Goal: Information Seeking & Learning: Learn about a topic

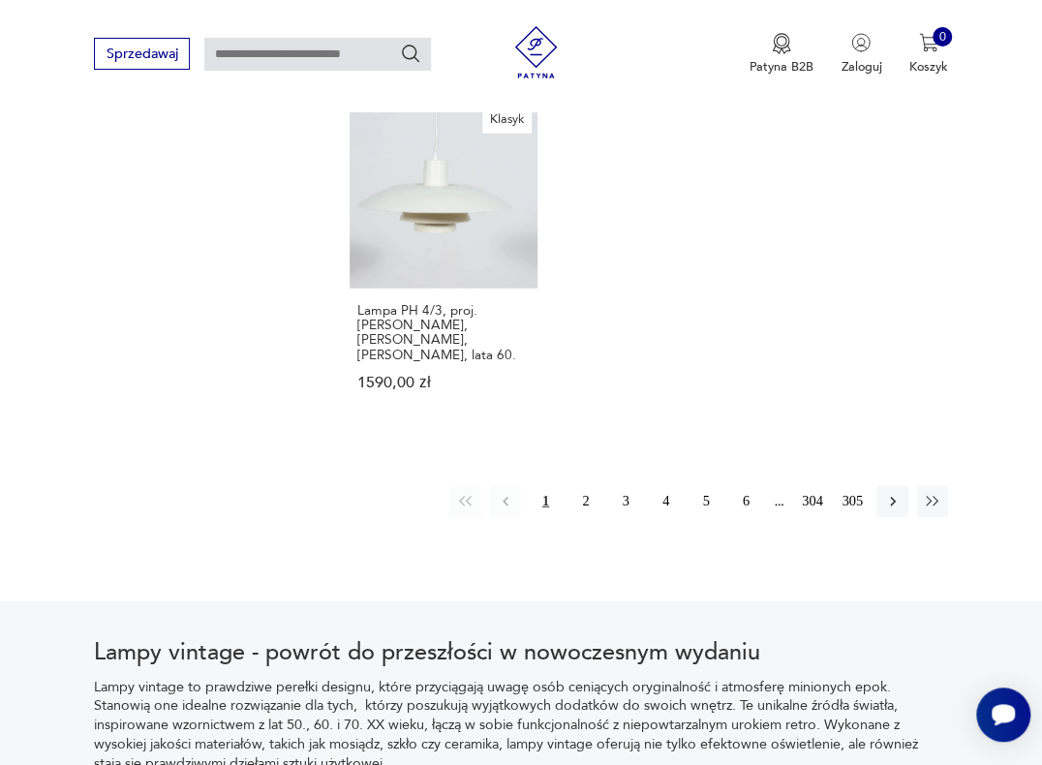
scroll to position [2433, 0]
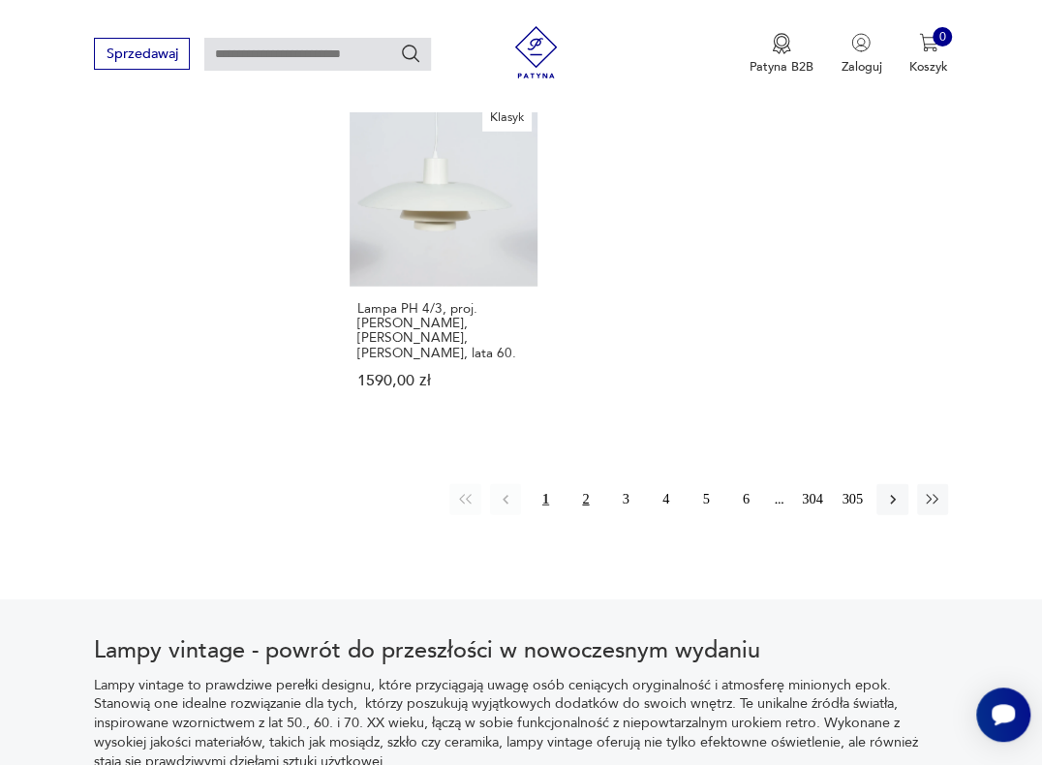
click at [580, 484] on button "2" at bounding box center [585, 499] width 31 height 31
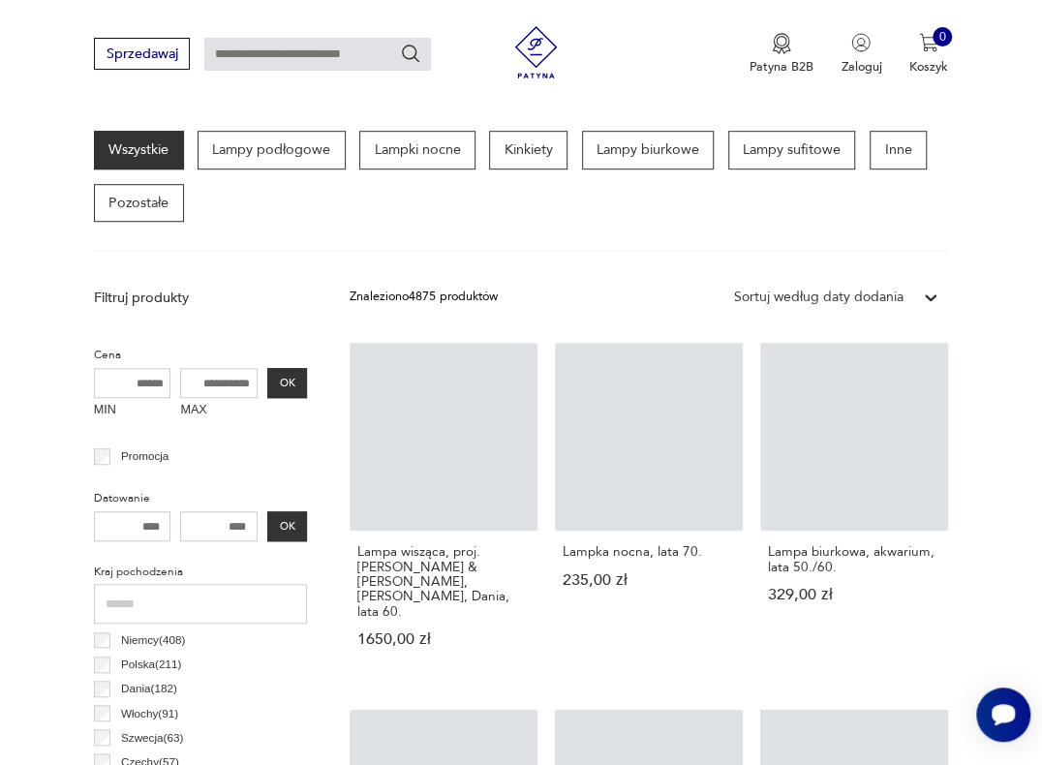
scroll to position [447, 0]
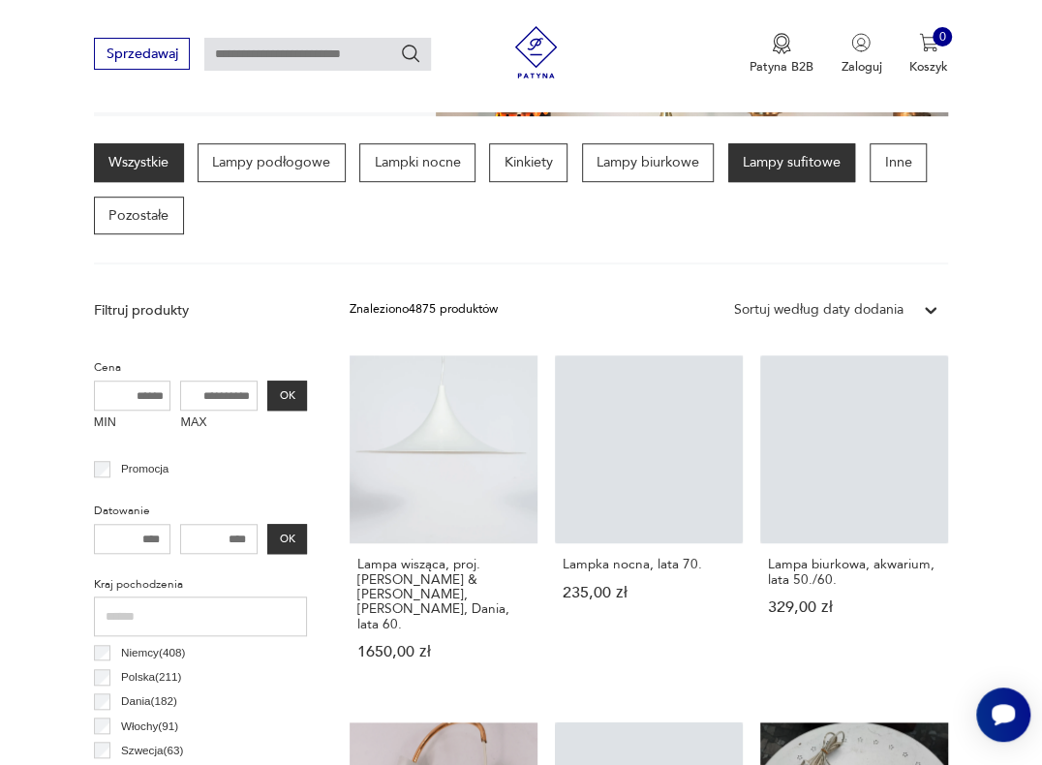
click at [786, 162] on p "Lampy sufitowe" at bounding box center [792, 162] width 128 height 39
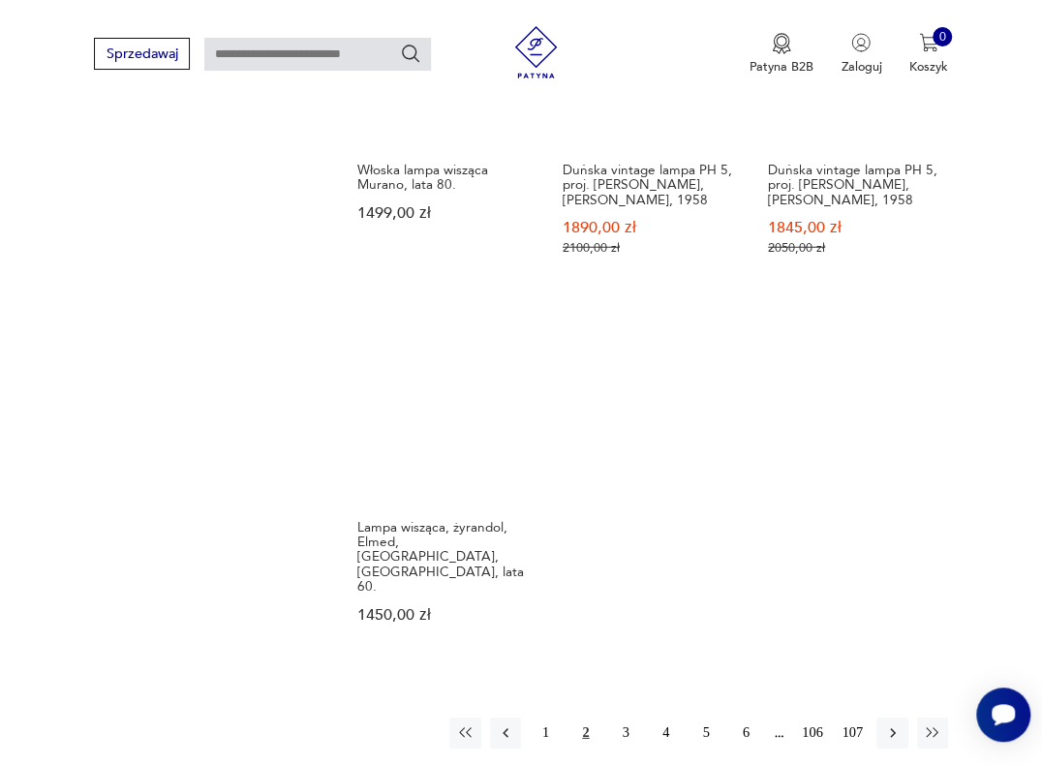
scroll to position [2284, 0]
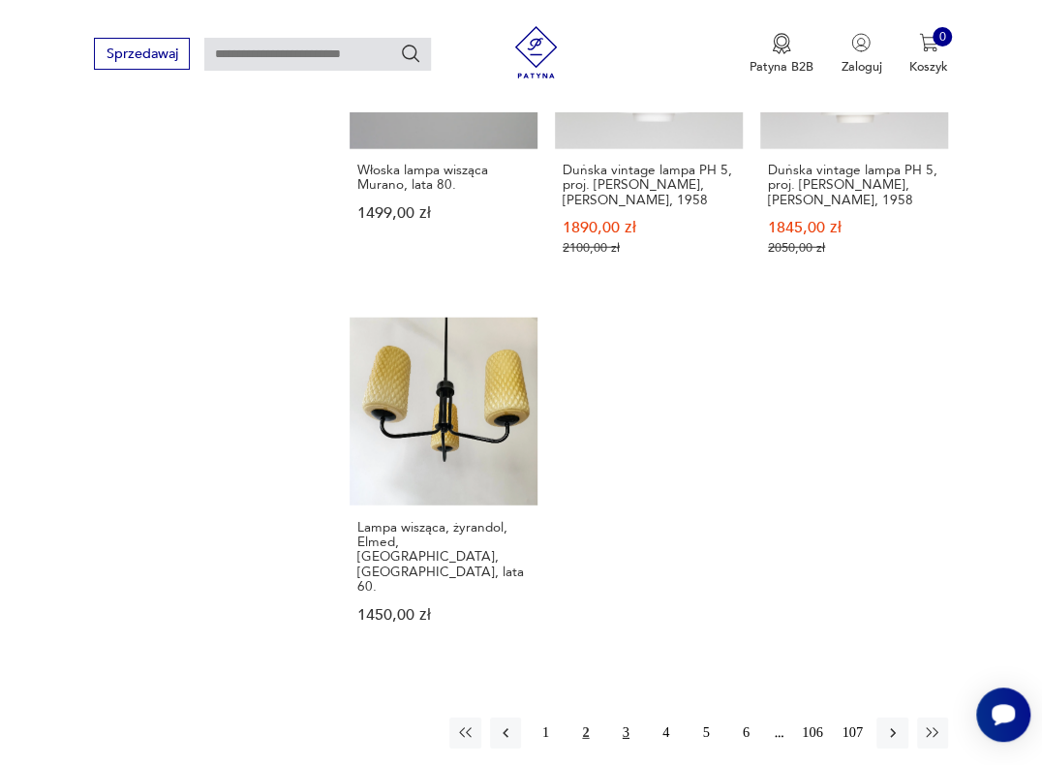
click at [626, 717] on button "3" at bounding box center [625, 732] width 31 height 31
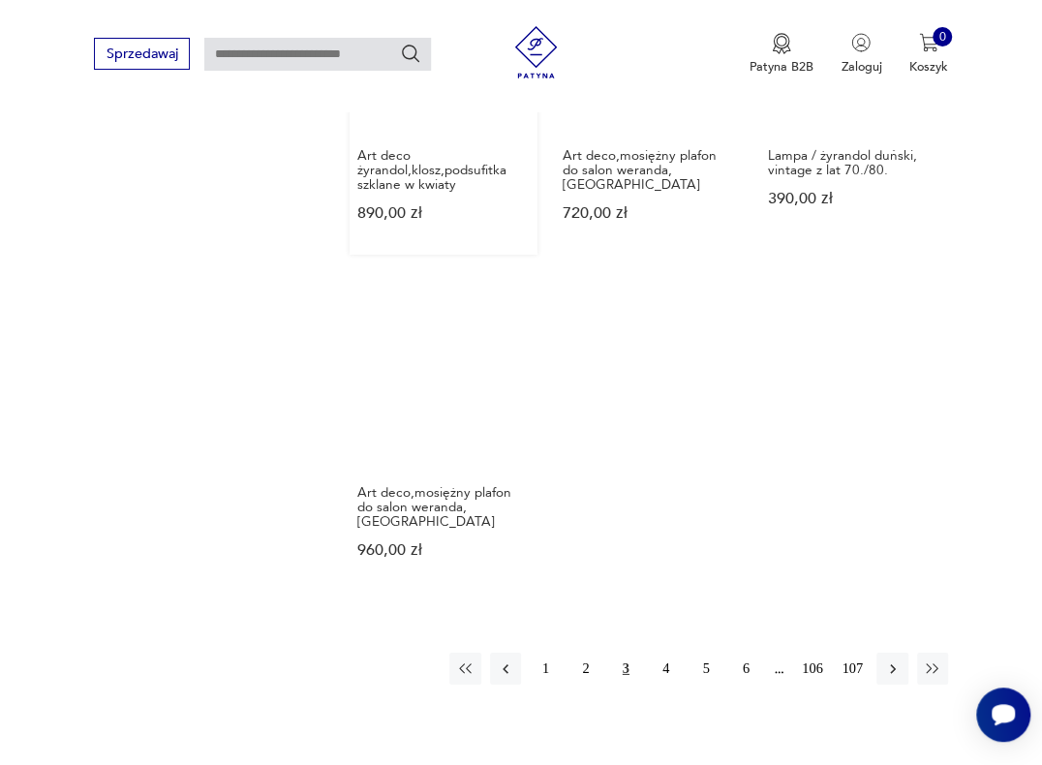
scroll to position [2398, 0]
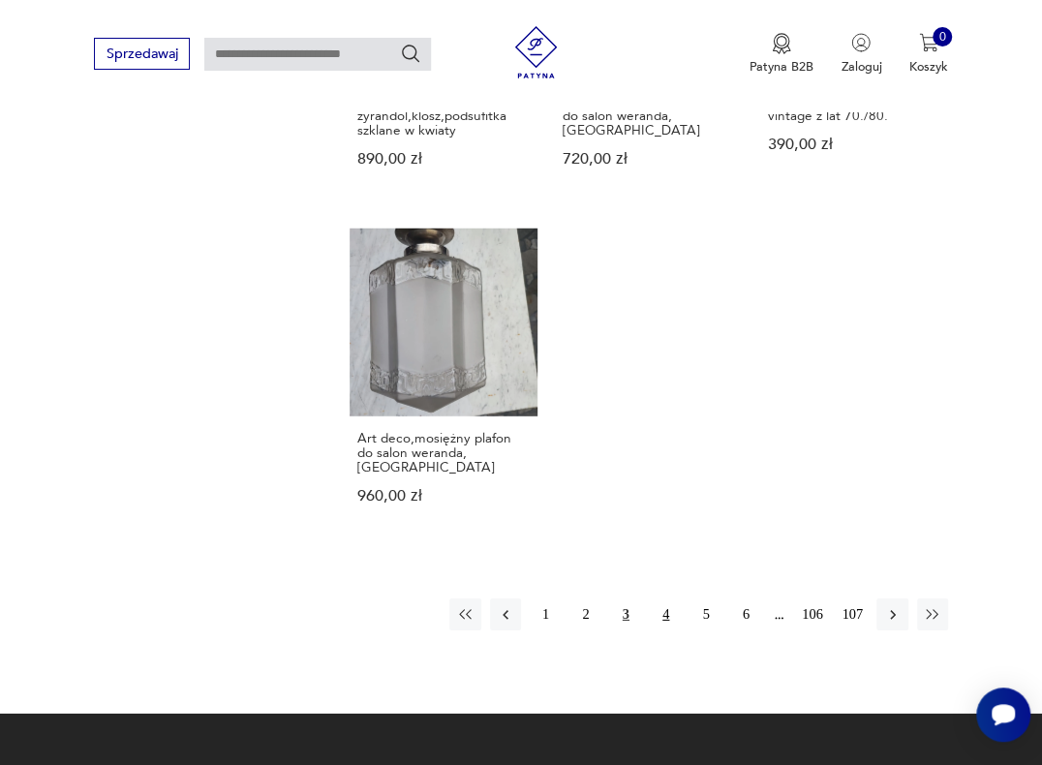
click at [659, 598] on button "4" at bounding box center [665, 613] width 31 height 31
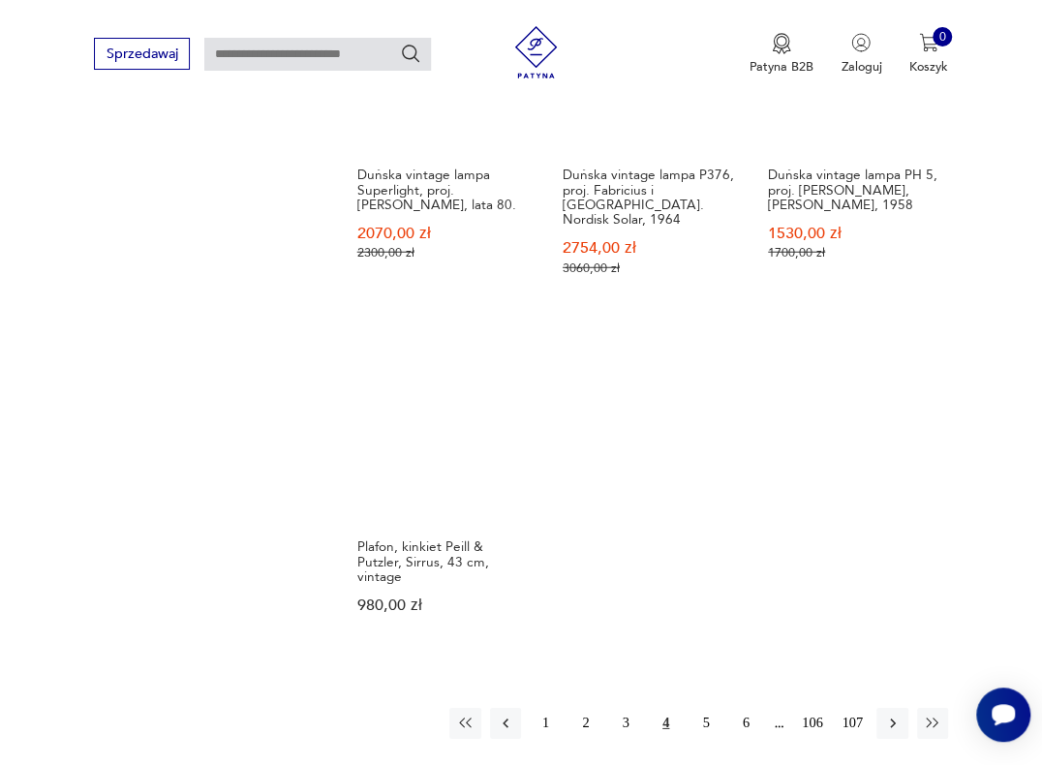
scroll to position [2284, 0]
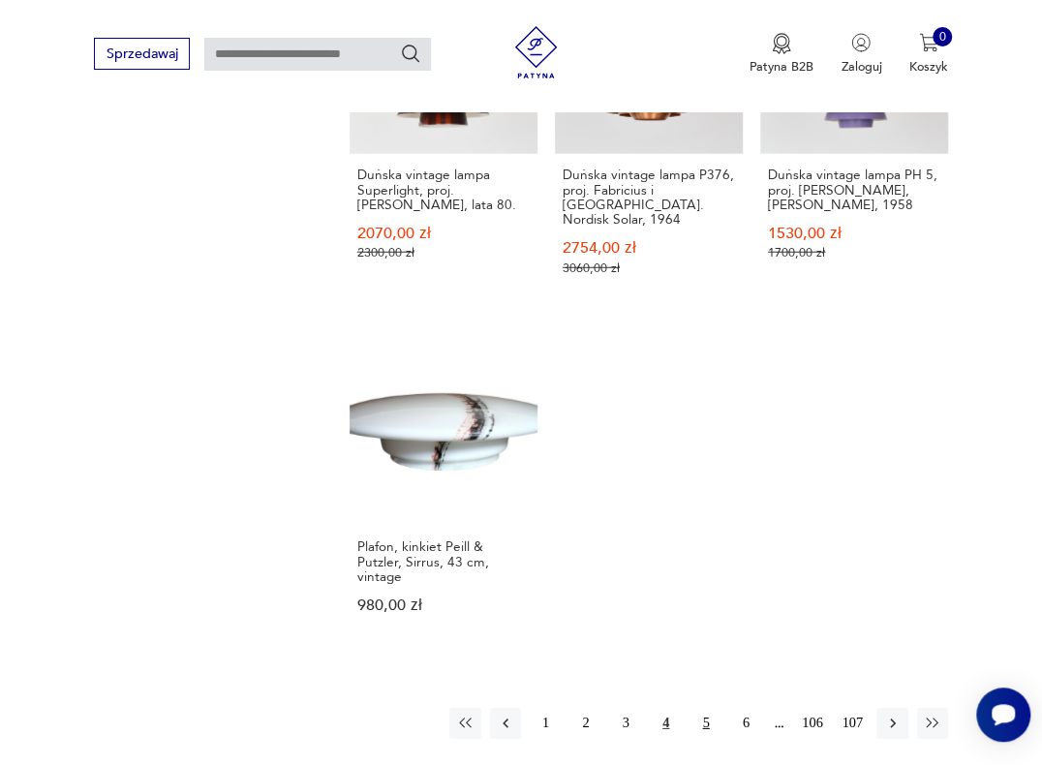
click at [702, 708] on button "5" at bounding box center [705, 723] width 31 height 31
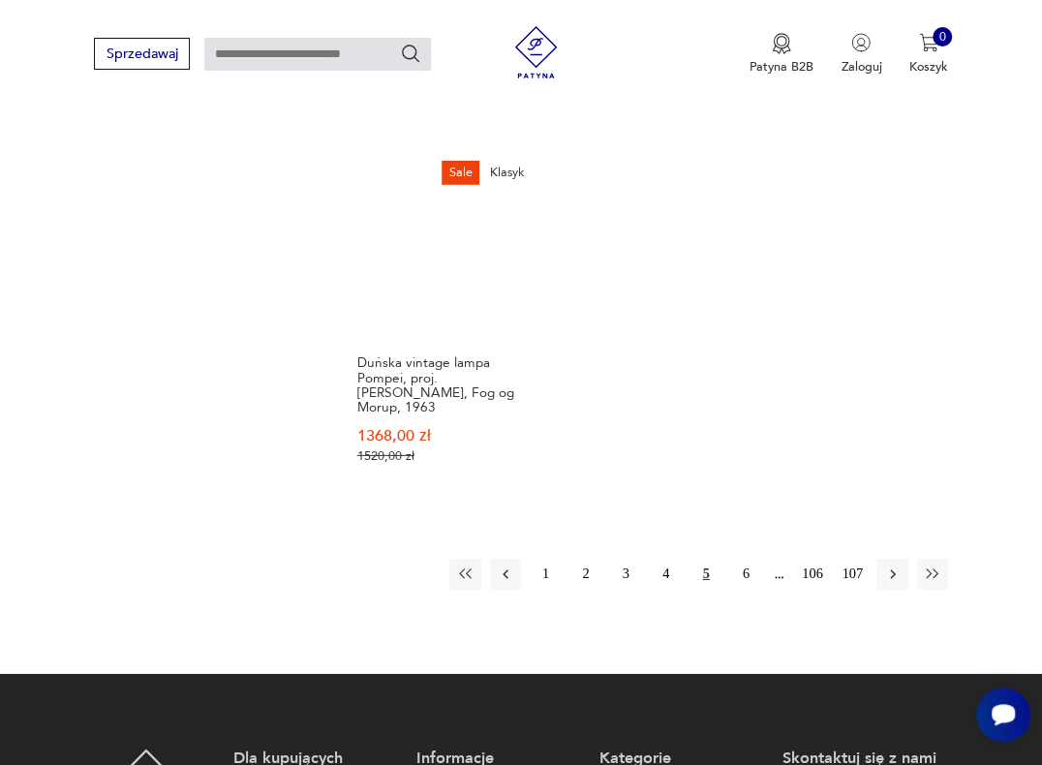
scroll to position [2513, 0]
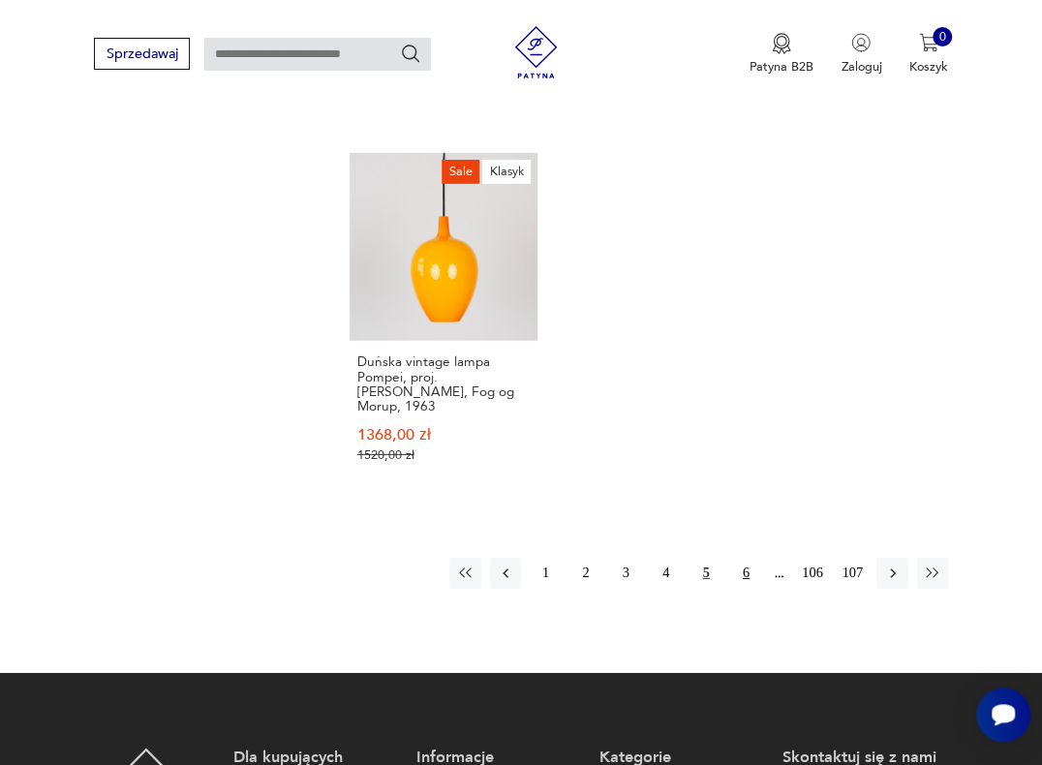
click at [743, 558] on button "6" at bounding box center [745, 573] width 31 height 31
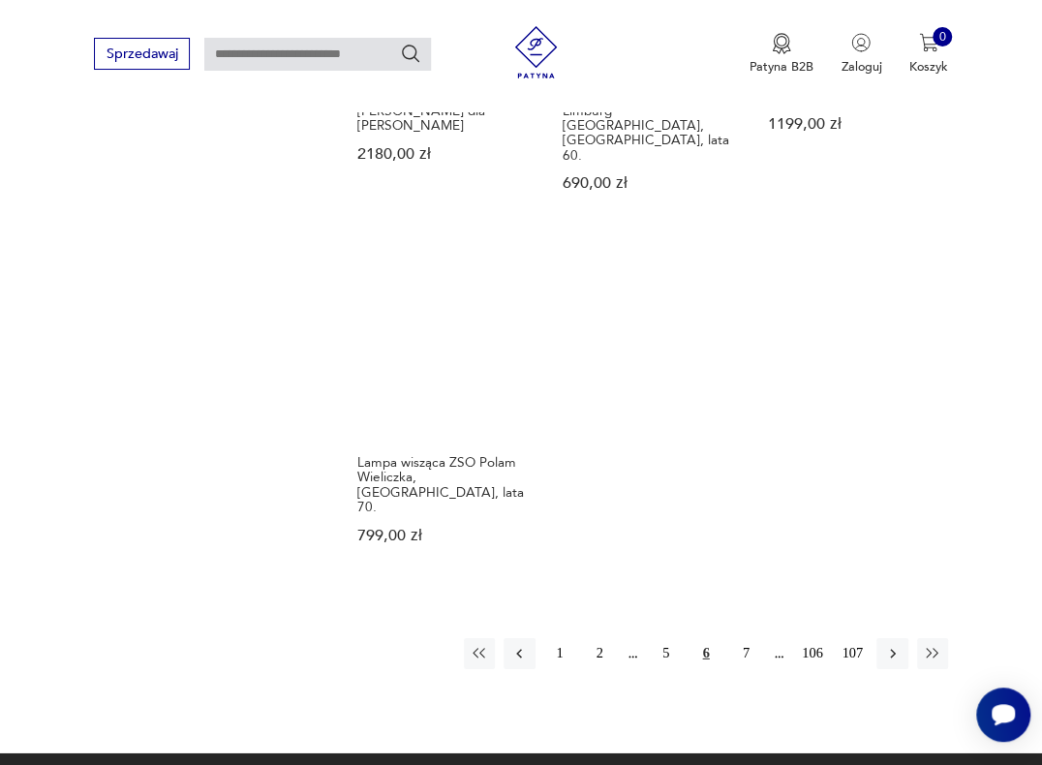
scroll to position [2398, 0]
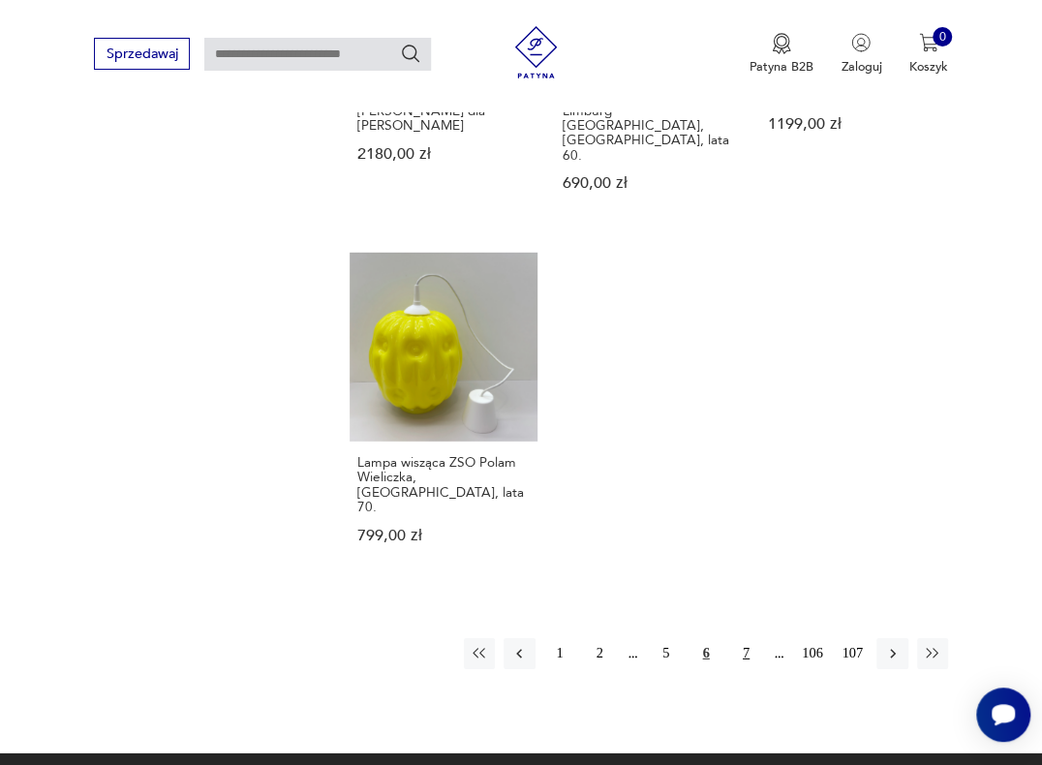
click at [736, 638] on button "7" at bounding box center [745, 653] width 31 height 31
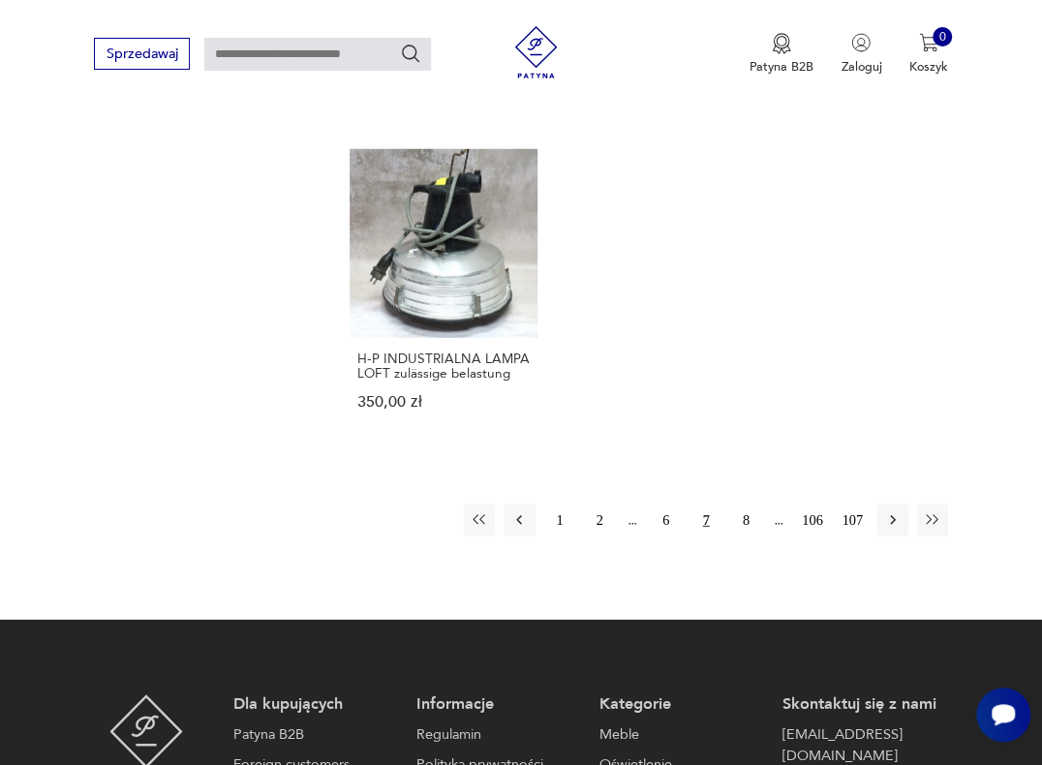
scroll to position [2398, 0]
drag, startPoint x: 746, startPoint y: 502, endPoint x: 968, endPoint y: 434, distance: 232.1
click at [747, 504] on button "8" at bounding box center [745, 519] width 31 height 31
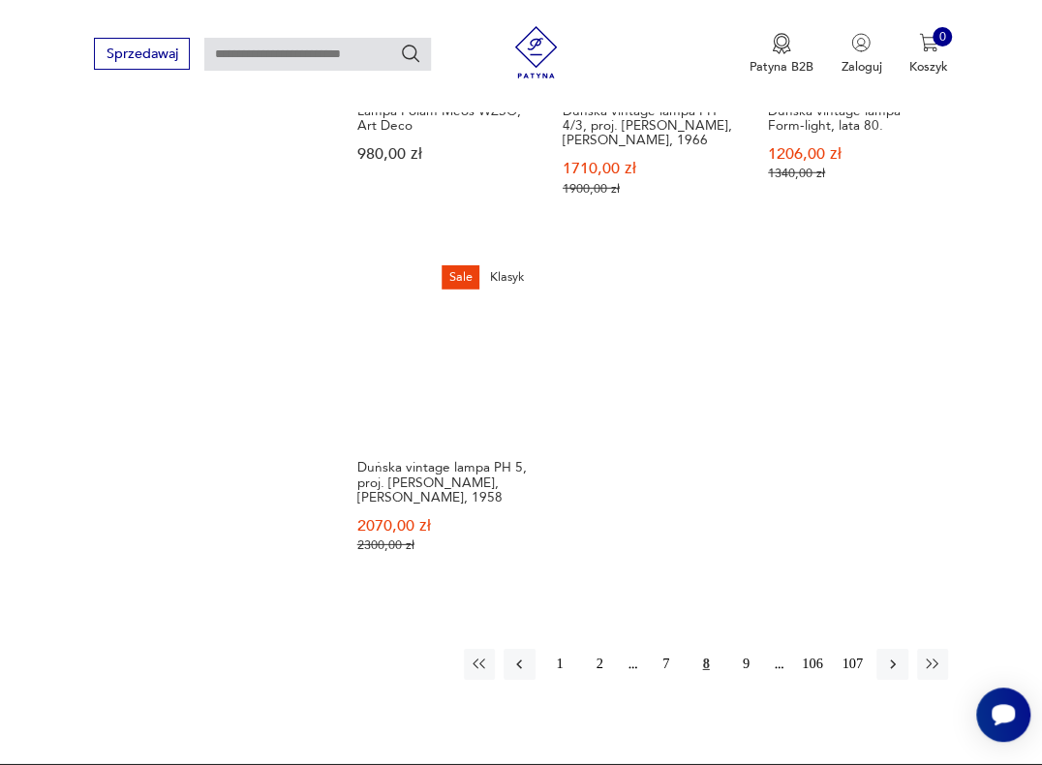
scroll to position [2398, 0]
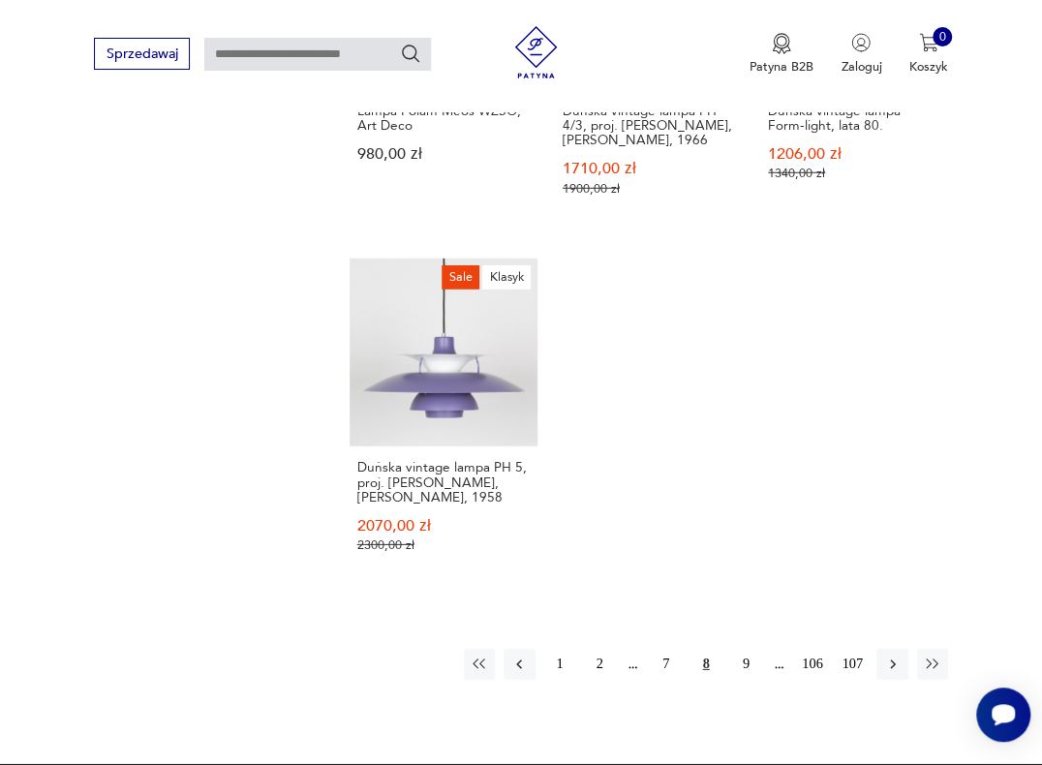
drag, startPoint x: 747, startPoint y: 585, endPoint x: 982, endPoint y: 470, distance: 261.1
click at [748, 649] on button "9" at bounding box center [745, 664] width 31 height 31
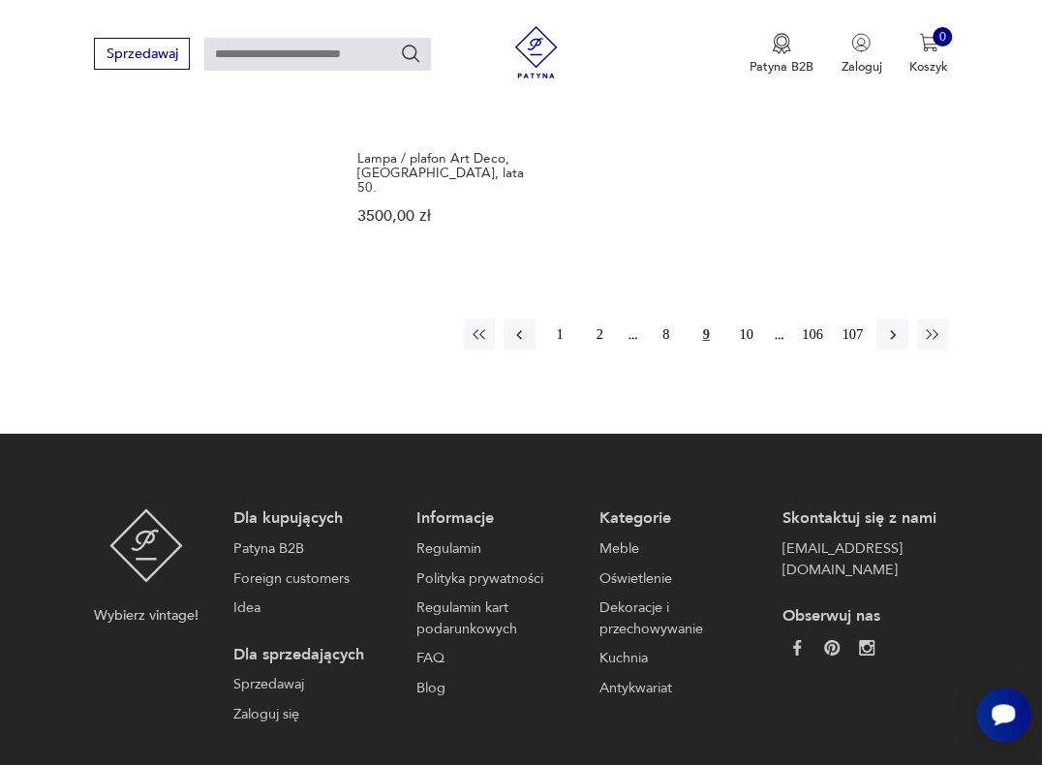
scroll to position [2627, 0]
click at [743, 318] on button "10" at bounding box center [745, 333] width 31 height 31
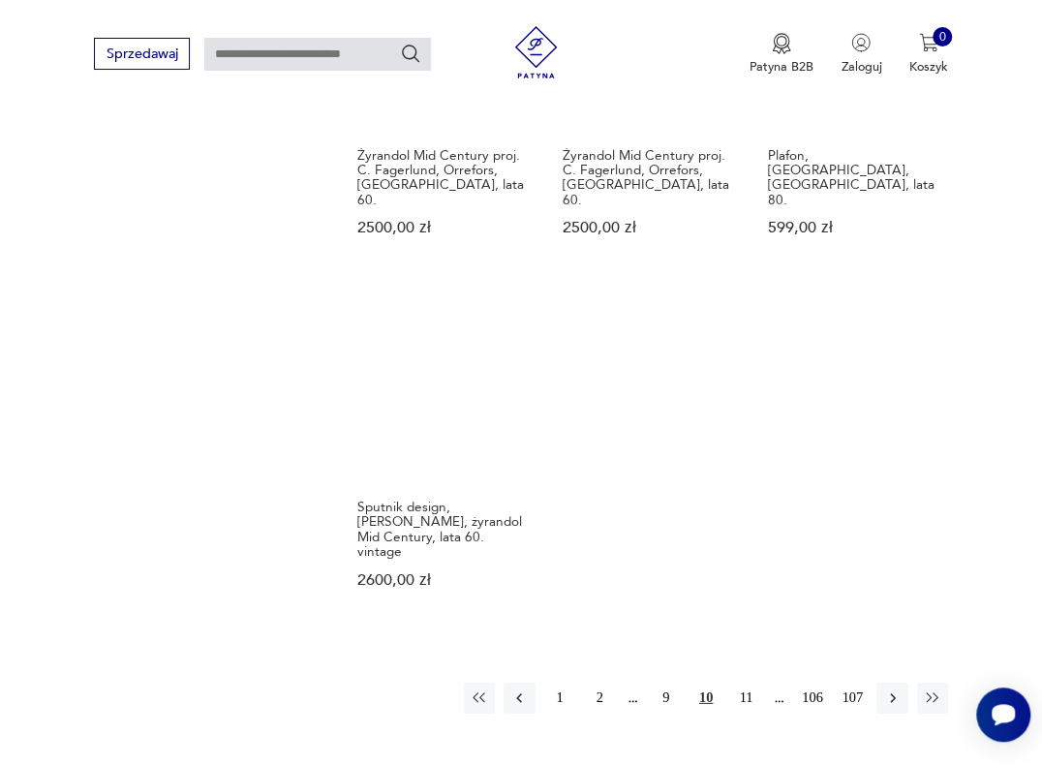
scroll to position [2284, 0]
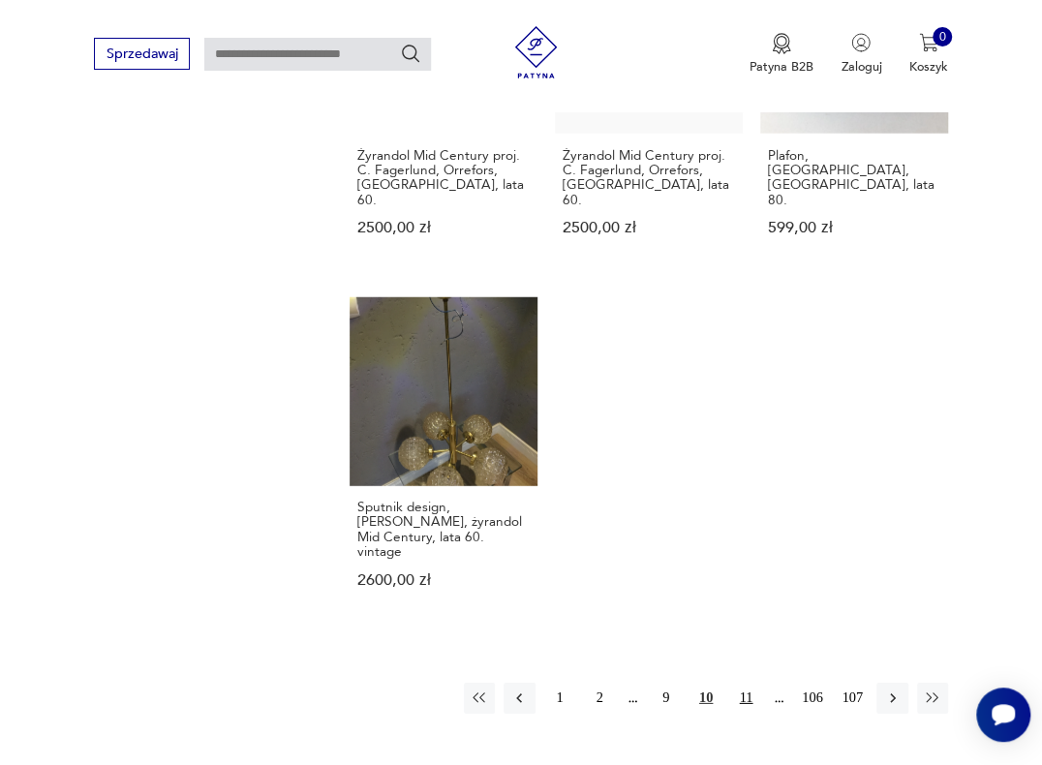
click at [748, 682] on button "11" at bounding box center [745, 697] width 31 height 31
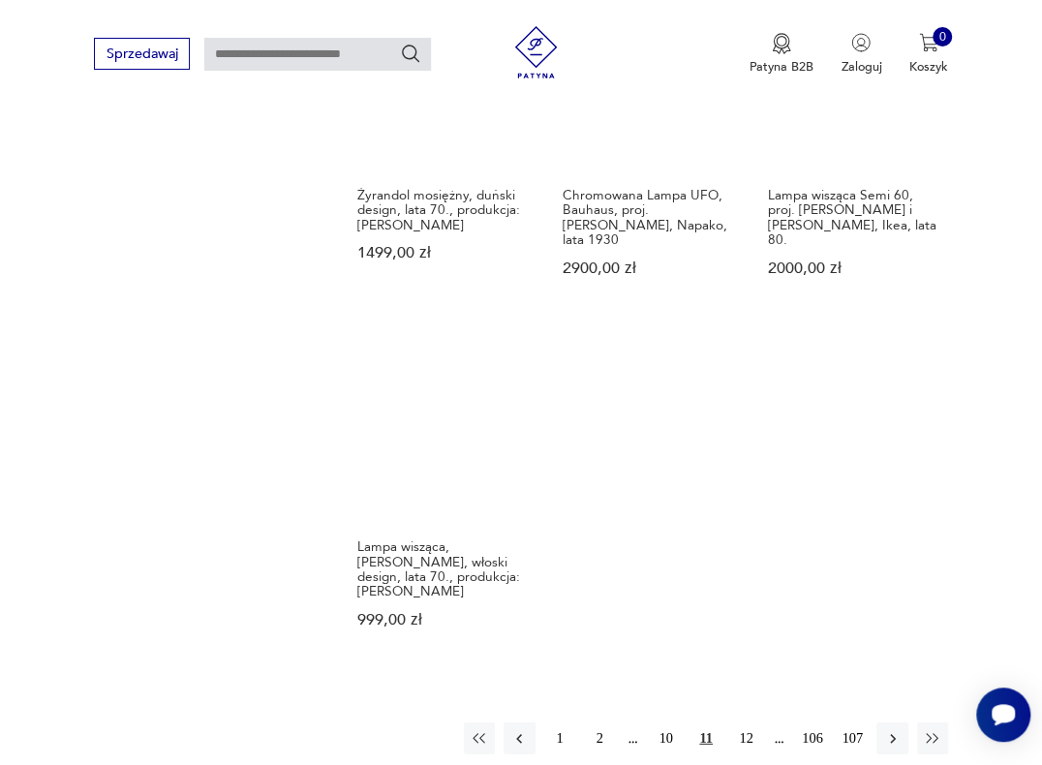
scroll to position [2284, 0]
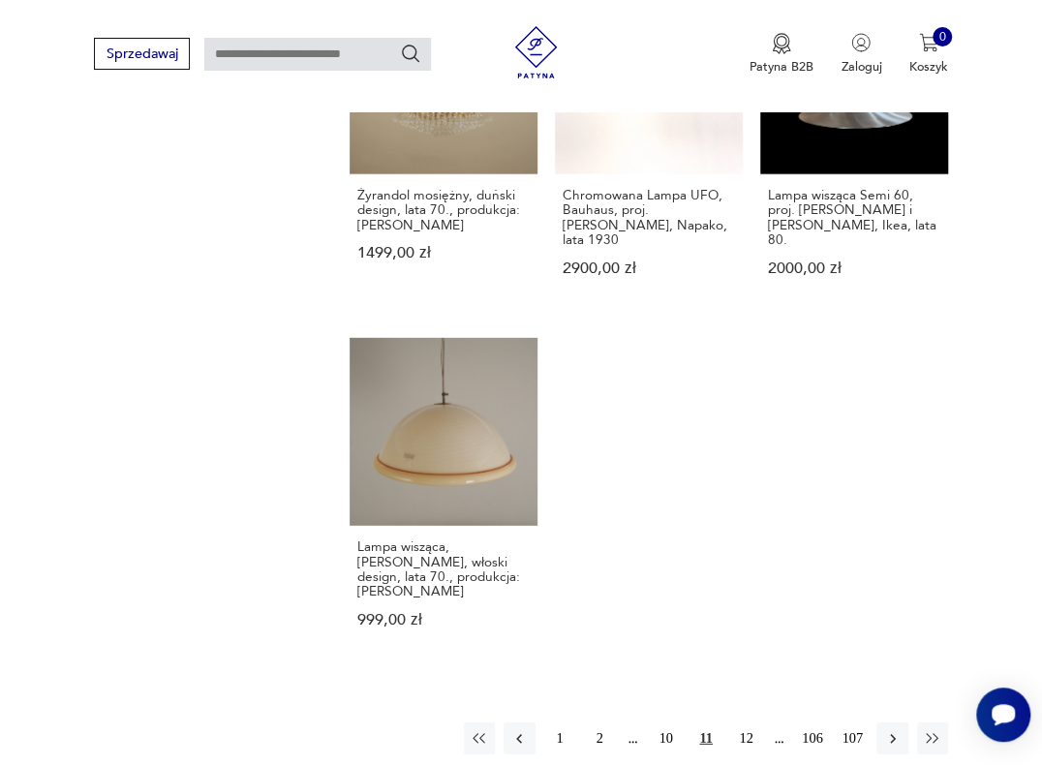
drag, startPoint x: 749, startPoint y: 666, endPoint x: 407, endPoint y: 631, distance: 344.5
click at [743, 722] on button "12" at bounding box center [745, 737] width 31 height 31
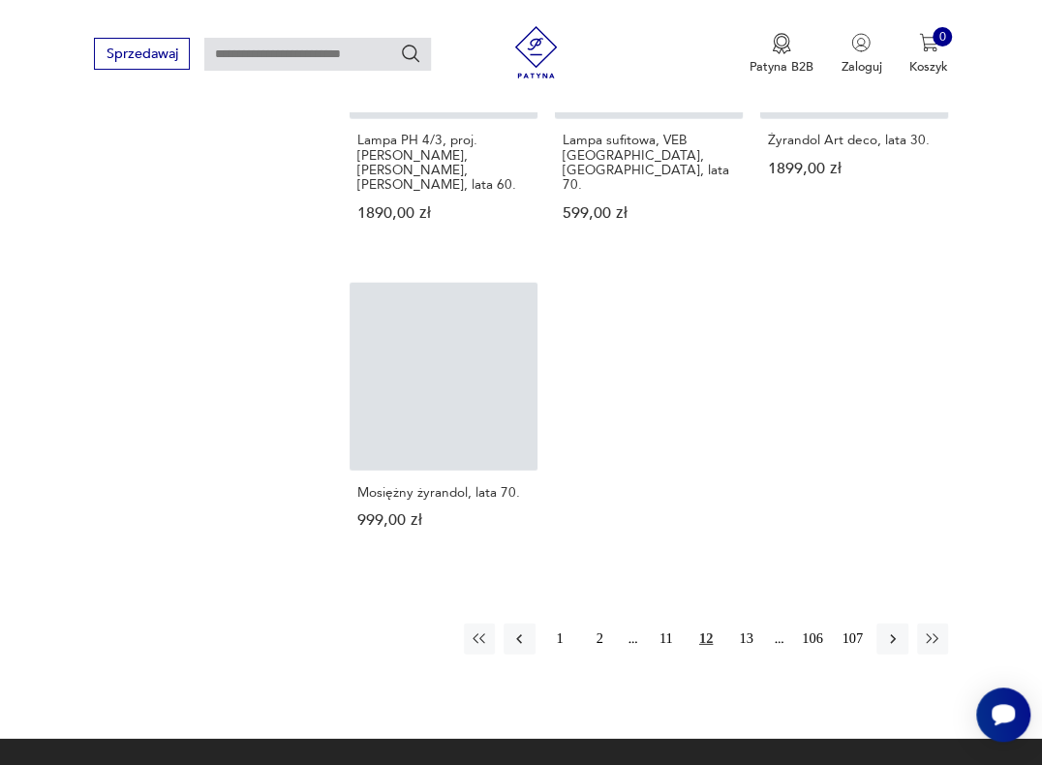
scroll to position [448, 0]
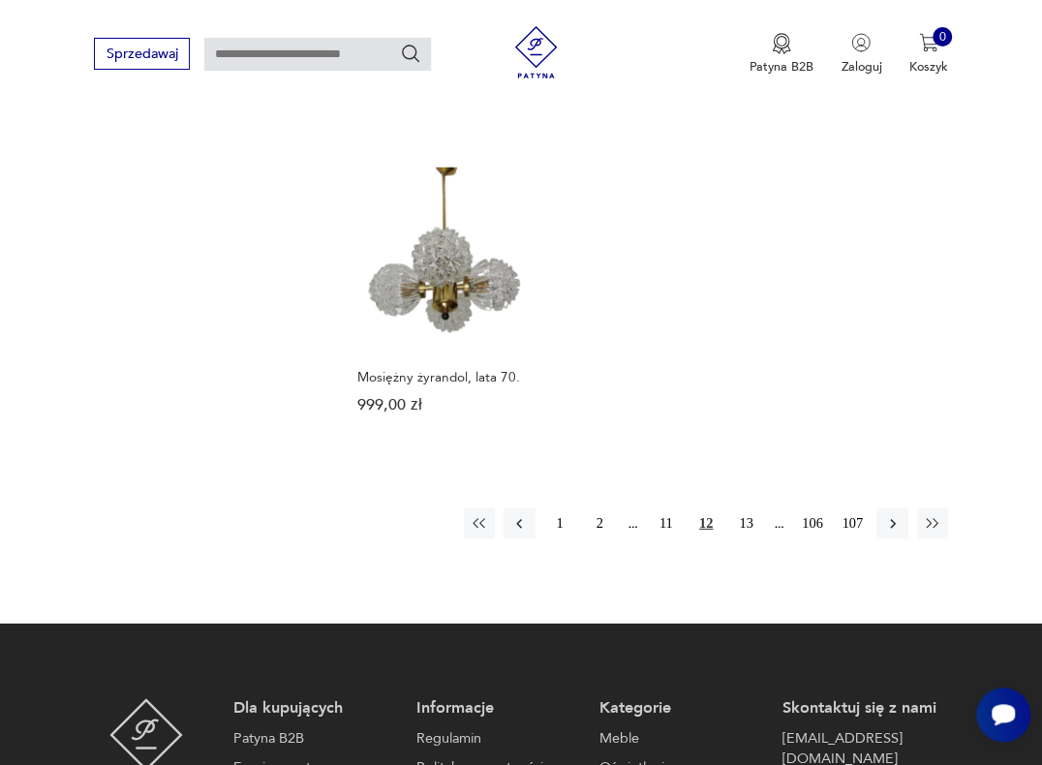
scroll to position [2399, 0]
drag, startPoint x: 736, startPoint y: 476, endPoint x: 720, endPoint y: 325, distance: 151.8
click at [737, 508] on button "13" at bounding box center [745, 523] width 31 height 31
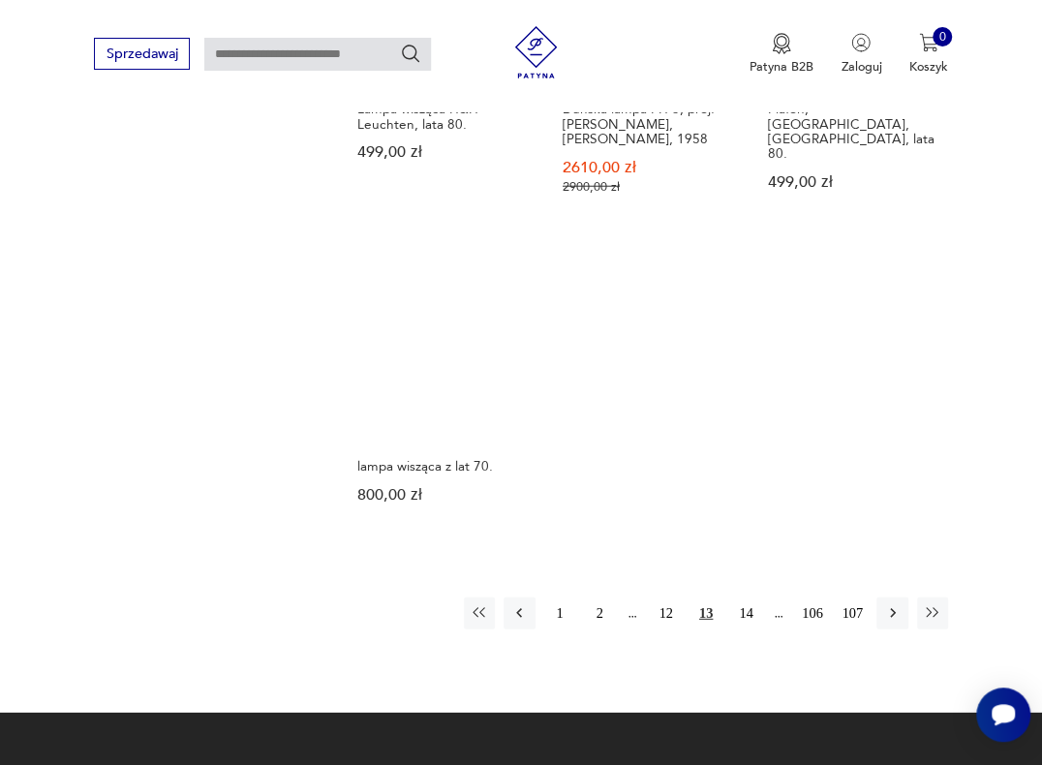
scroll to position [2284, 0]
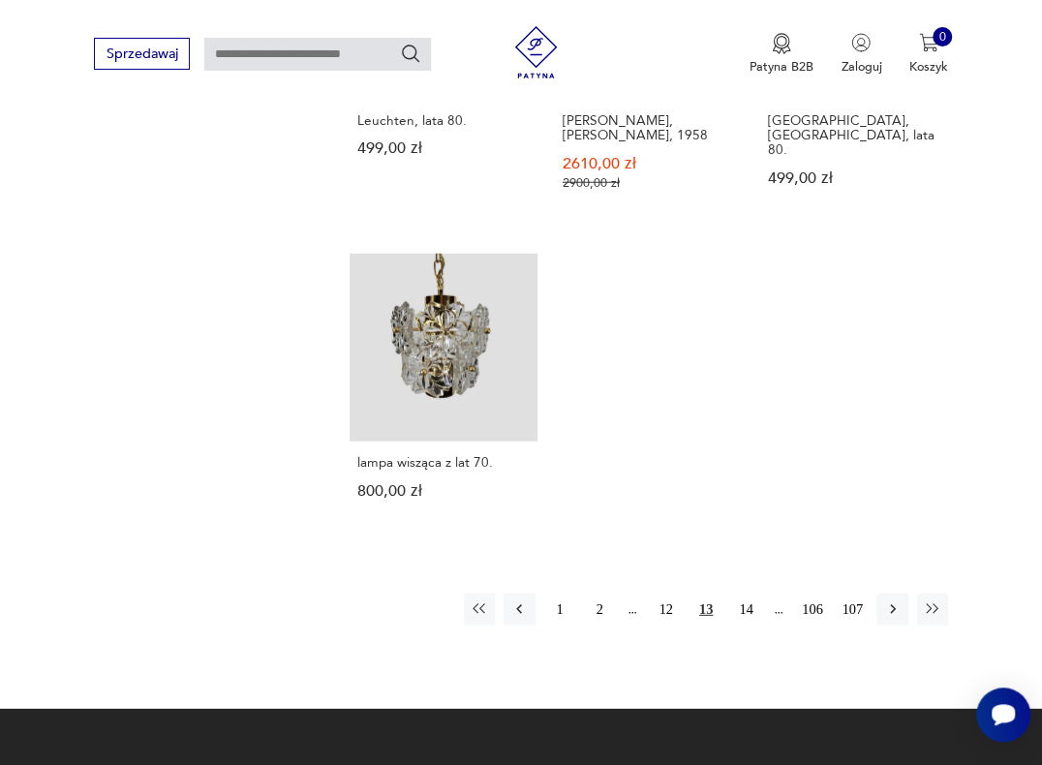
drag, startPoint x: 896, startPoint y: 579, endPoint x: 1002, endPoint y: 502, distance: 130.3
click at [896, 600] on icon "button" at bounding box center [892, 608] width 17 height 17
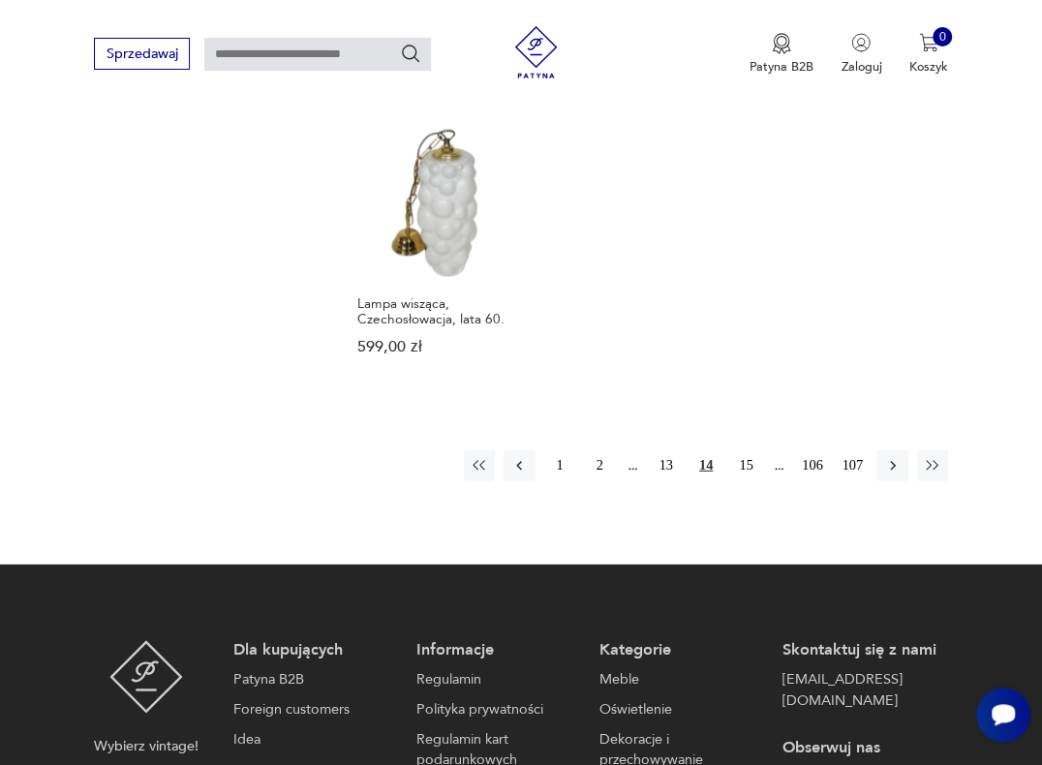
scroll to position [2398, 0]
click at [741, 450] on button "15" at bounding box center [745, 465] width 31 height 31
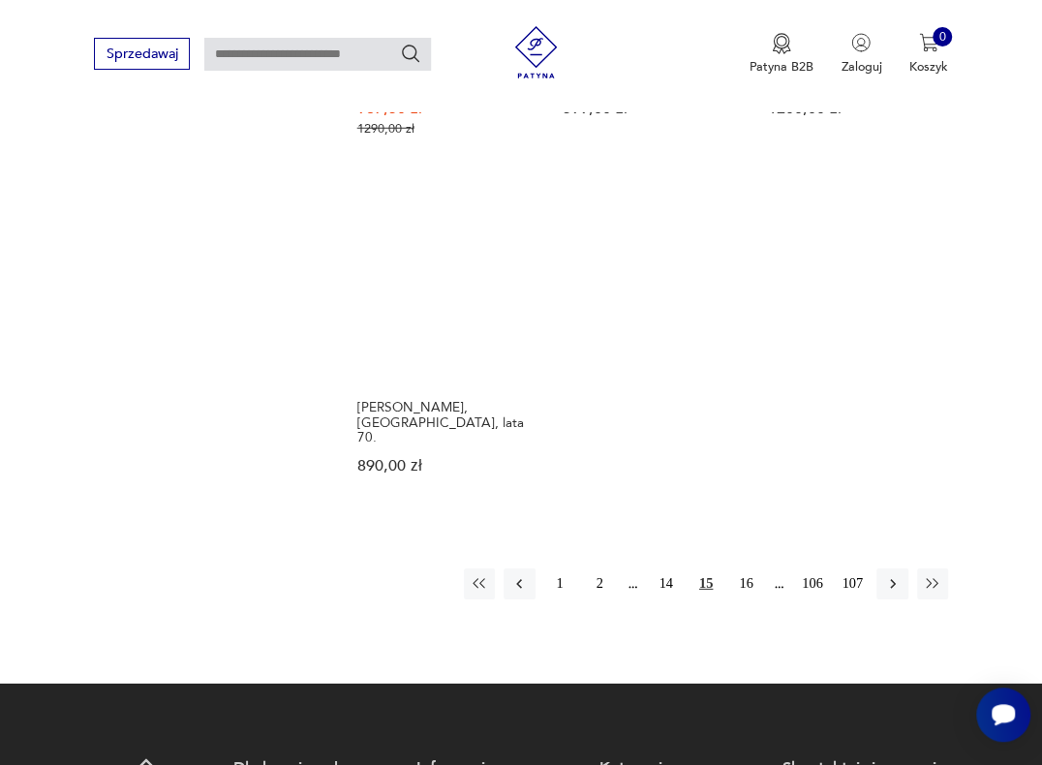
scroll to position [2398, 0]
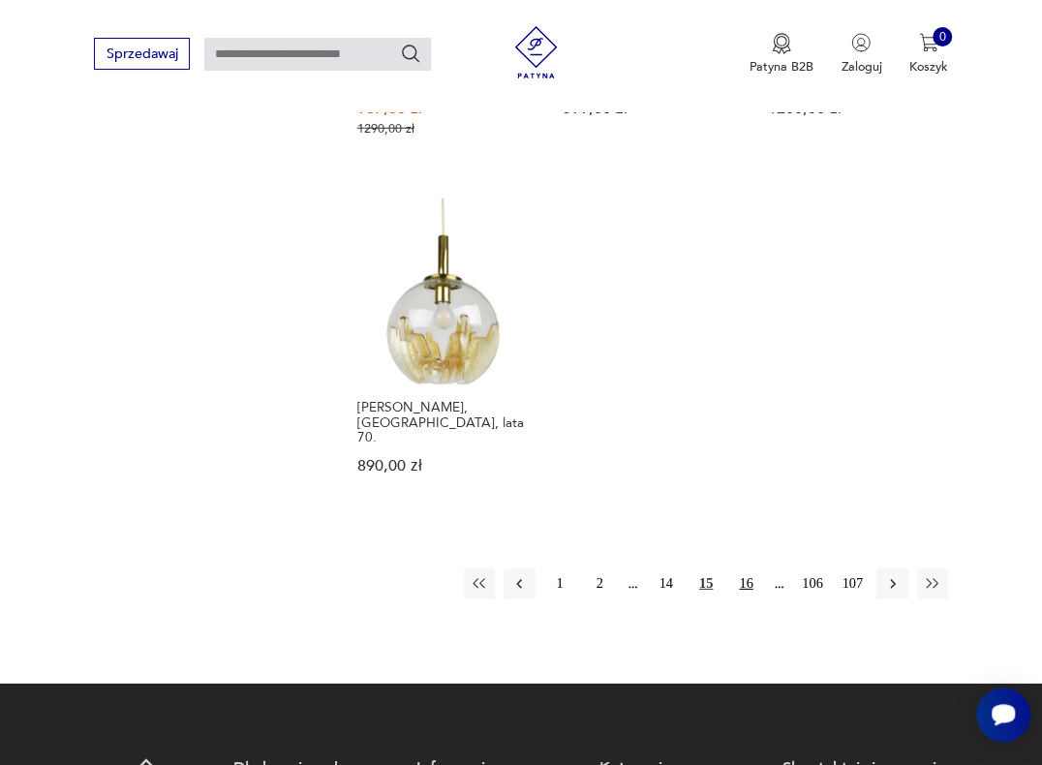
drag, startPoint x: 750, startPoint y: 494, endPoint x: 832, endPoint y: 478, distance: 82.8
click at [752, 568] on button "16" at bounding box center [745, 583] width 31 height 31
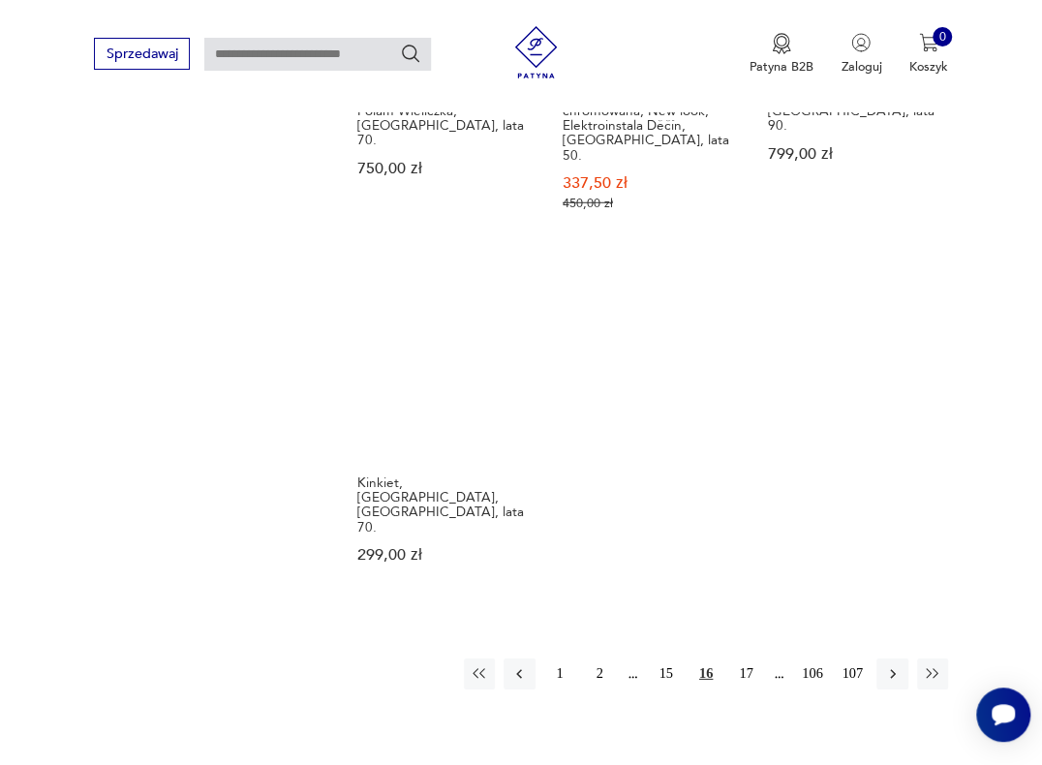
scroll to position [2398, 0]
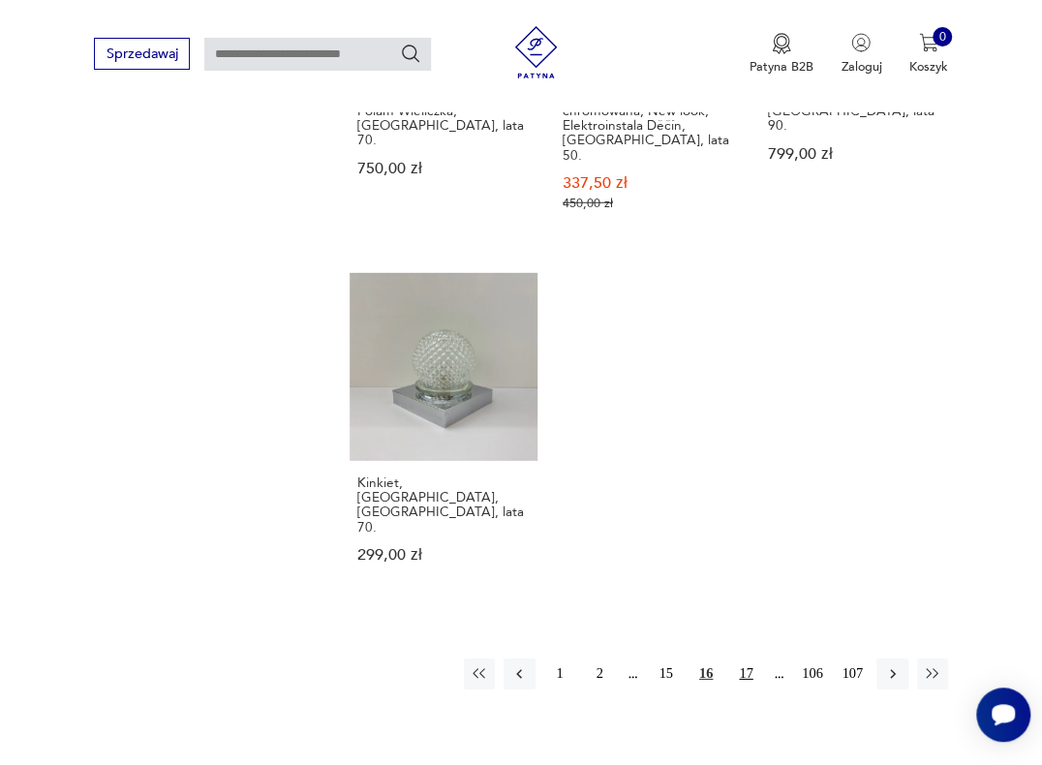
click at [747, 658] on button "17" at bounding box center [745, 673] width 31 height 31
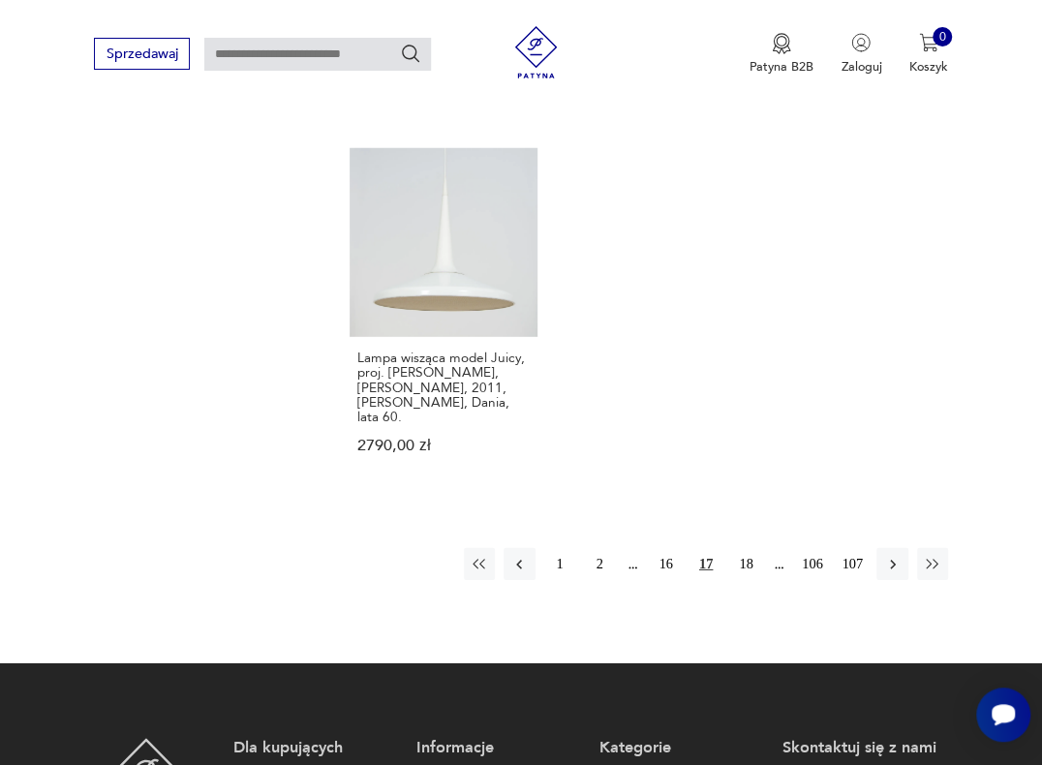
scroll to position [2398, 0]
click at [747, 548] on button "18" at bounding box center [745, 563] width 31 height 31
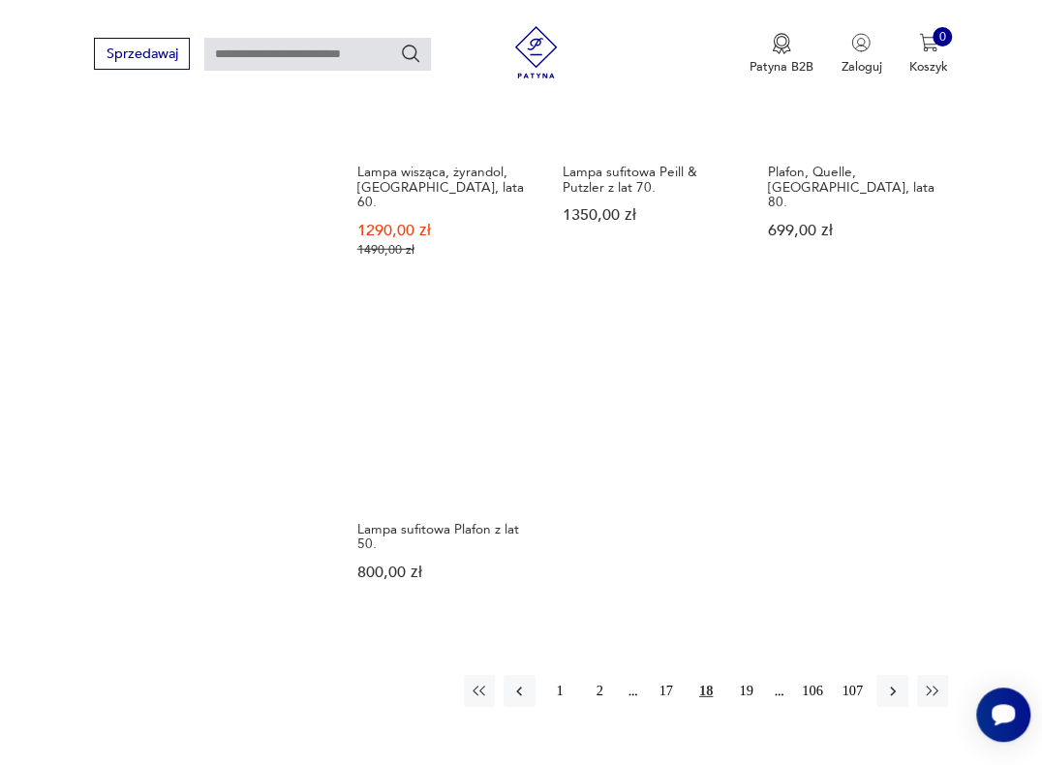
scroll to position [2363, 0]
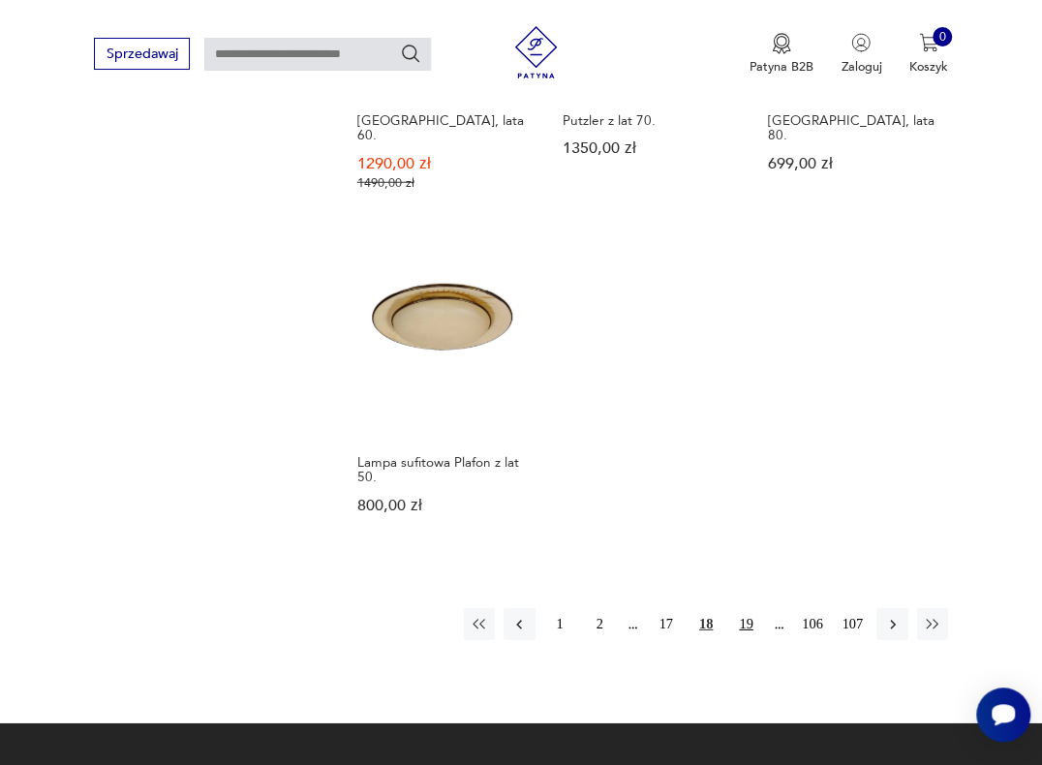
click at [750, 608] on button "19" at bounding box center [745, 623] width 31 height 31
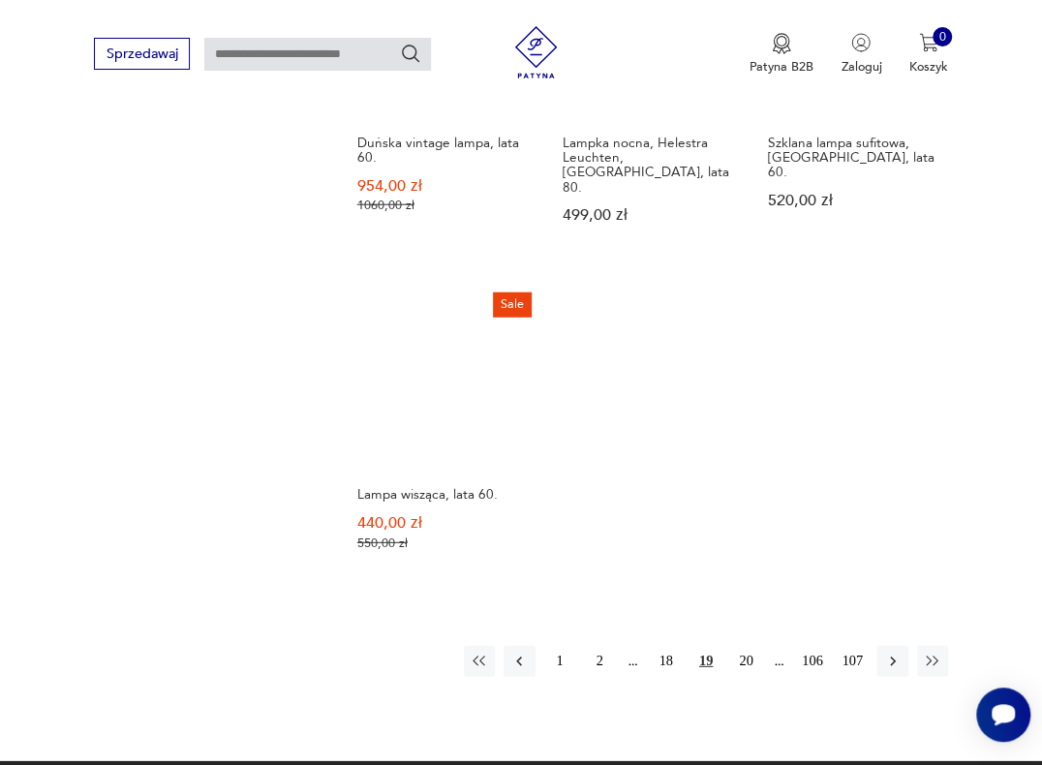
scroll to position [2330, 0]
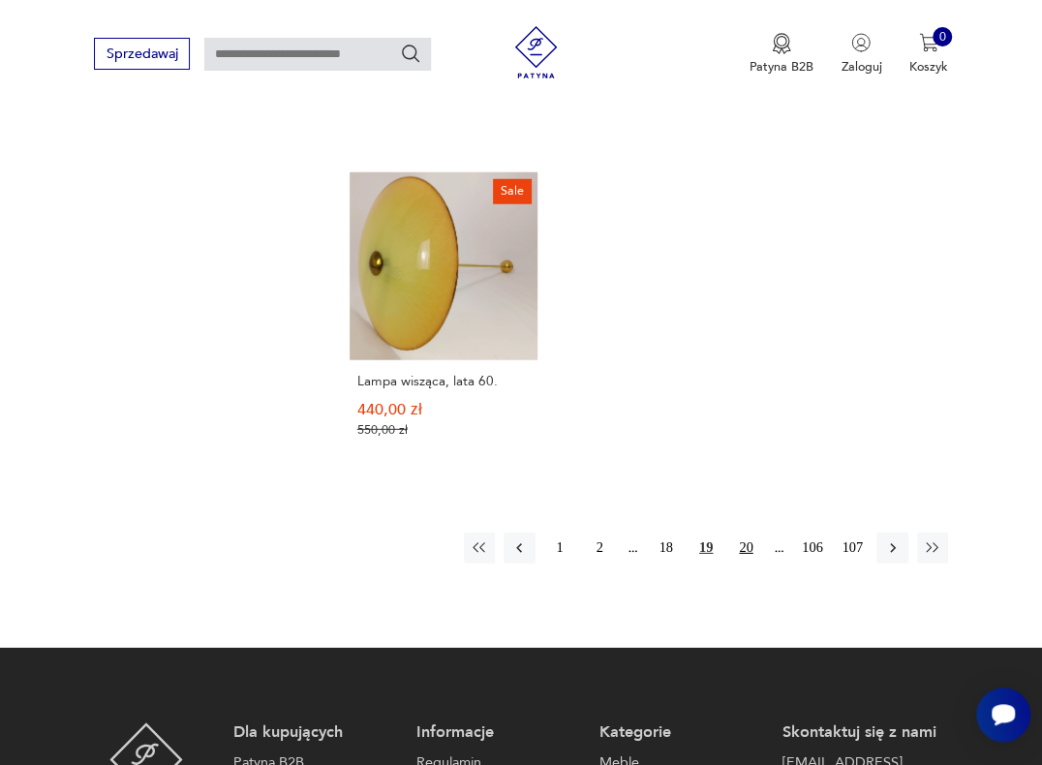
drag, startPoint x: 746, startPoint y: 461, endPoint x: 997, endPoint y: 405, distance: 256.9
click at [749, 532] on button "20" at bounding box center [745, 547] width 31 height 31
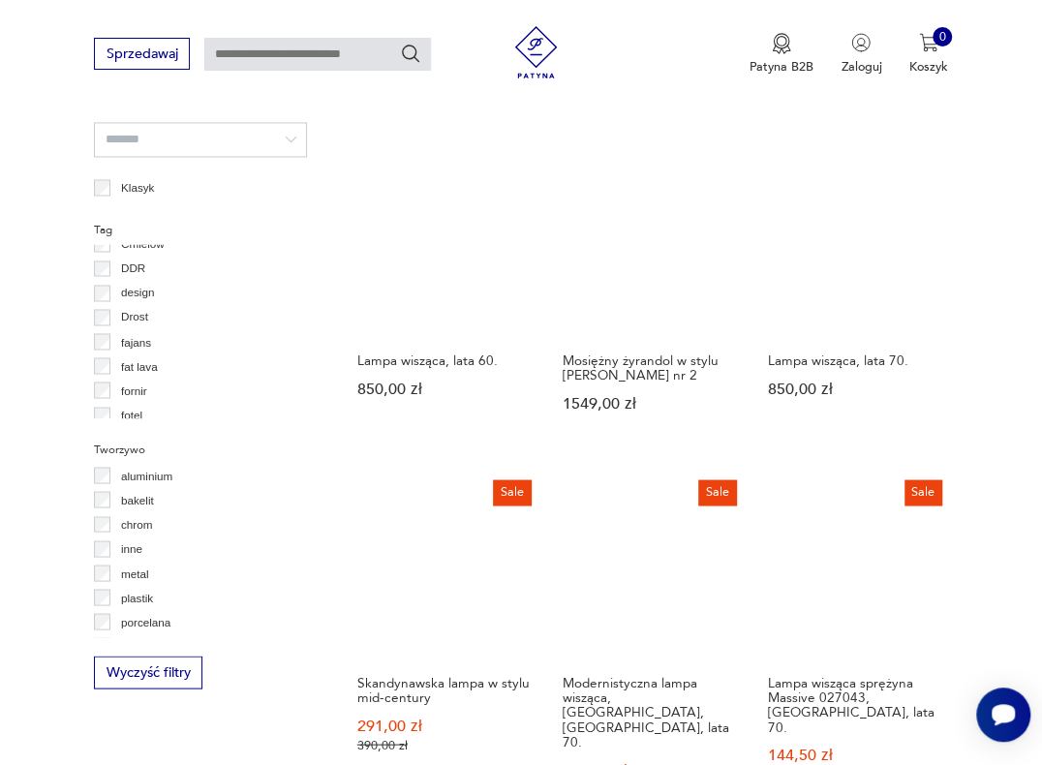
scroll to position [1939, 0]
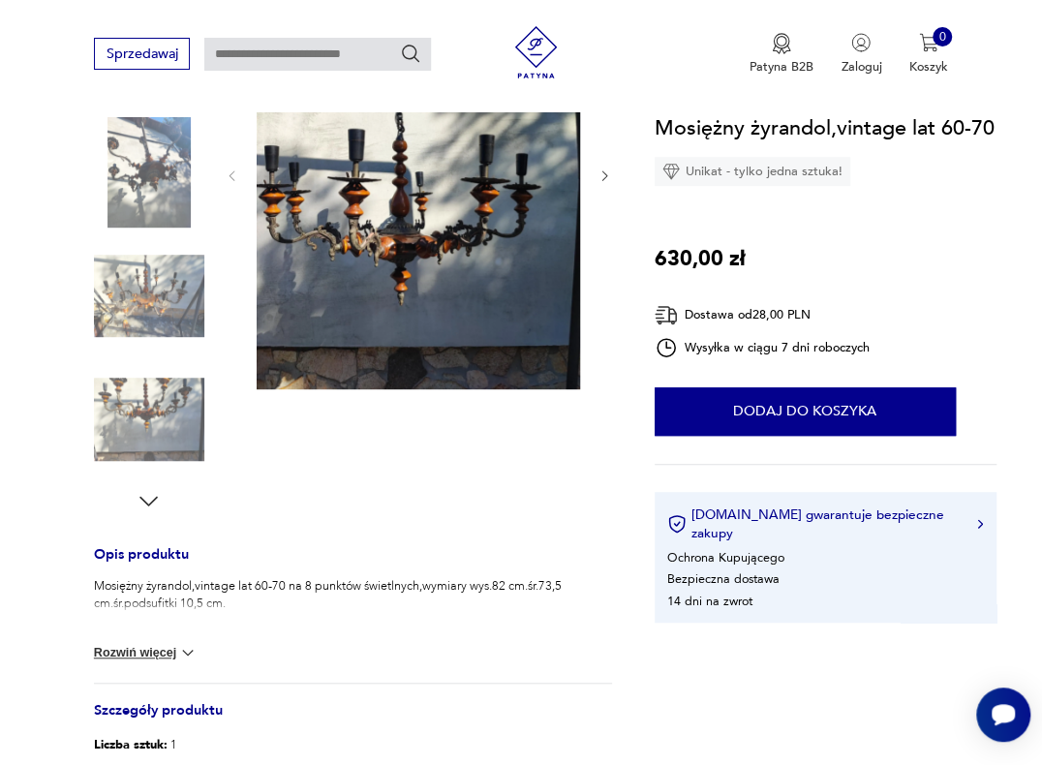
scroll to position [344, 0]
click at [109, 651] on button "Rozwiń więcej" at bounding box center [146, 652] width 104 height 19
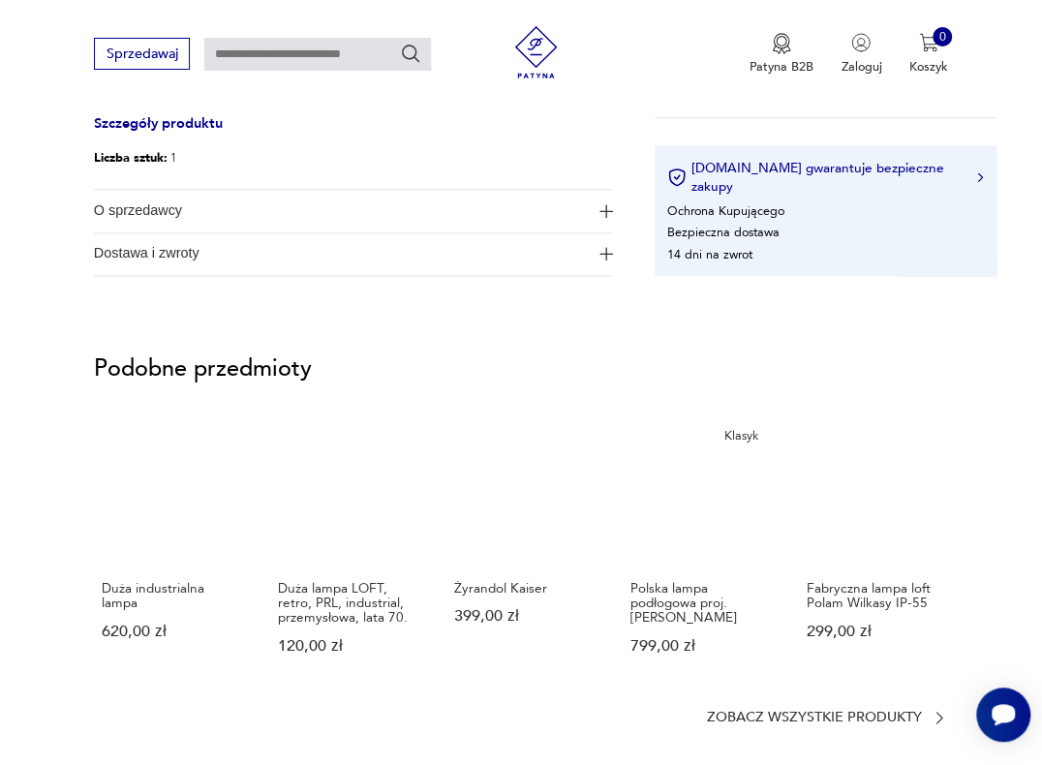
scroll to position [918, 0]
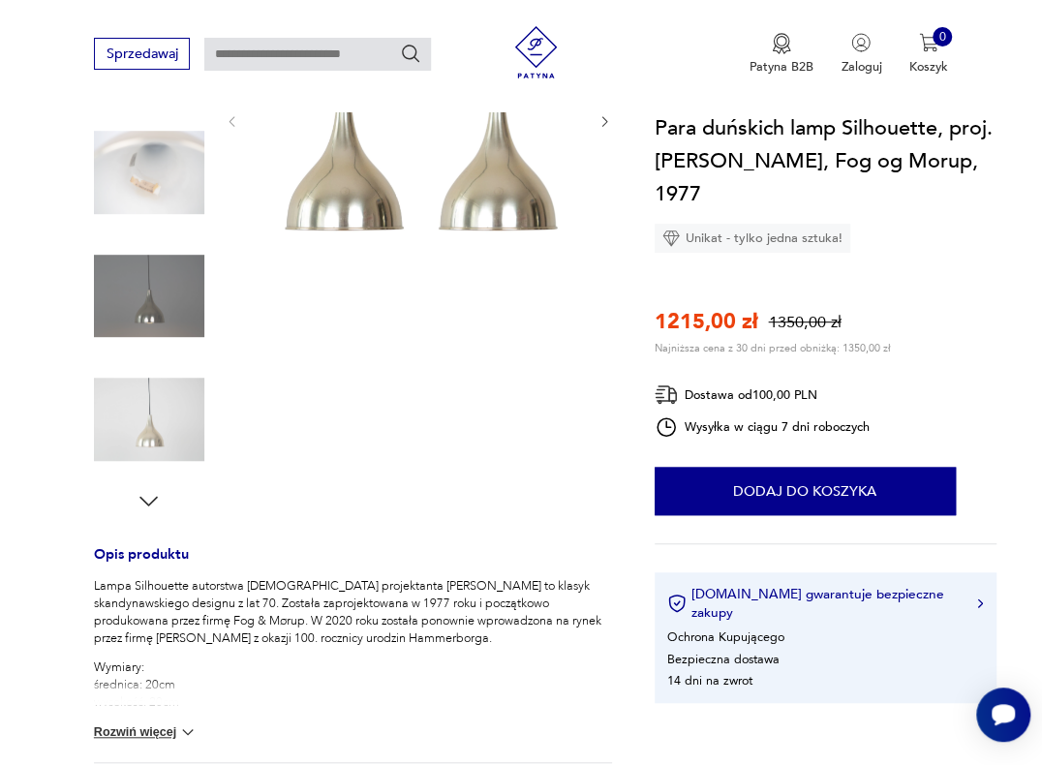
scroll to position [344, 0]
click at [148, 492] on icon "button" at bounding box center [149, 501] width 26 height 26
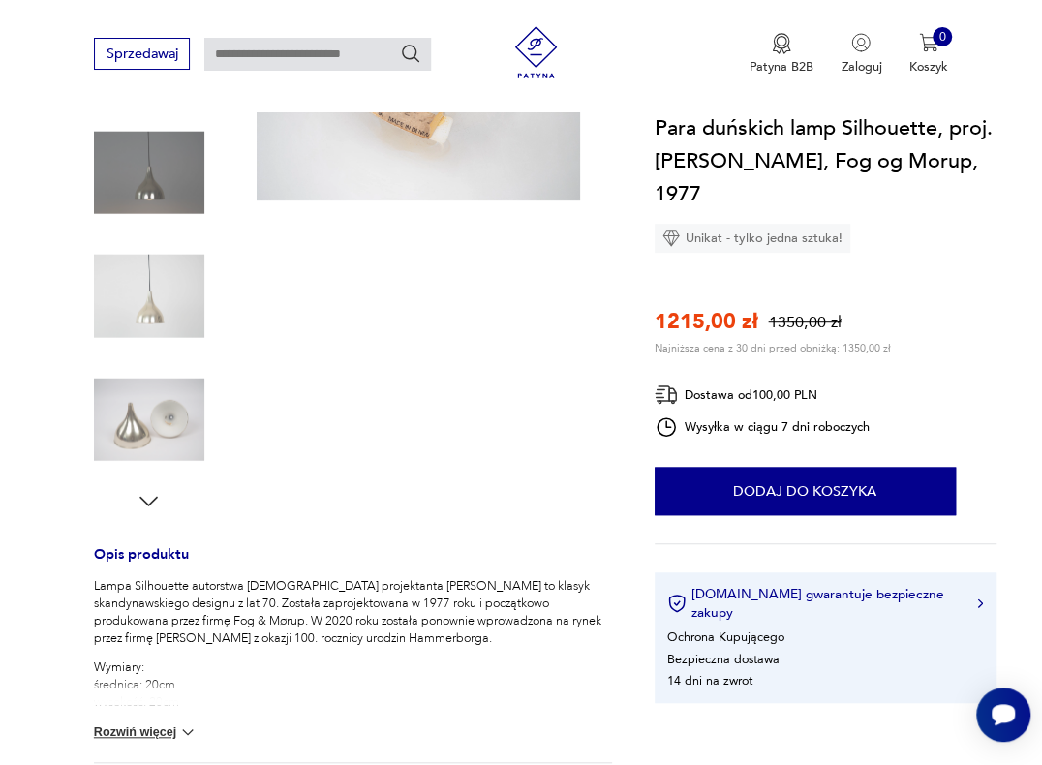
click at [148, 492] on icon "button" at bounding box center [149, 501] width 26 height 26
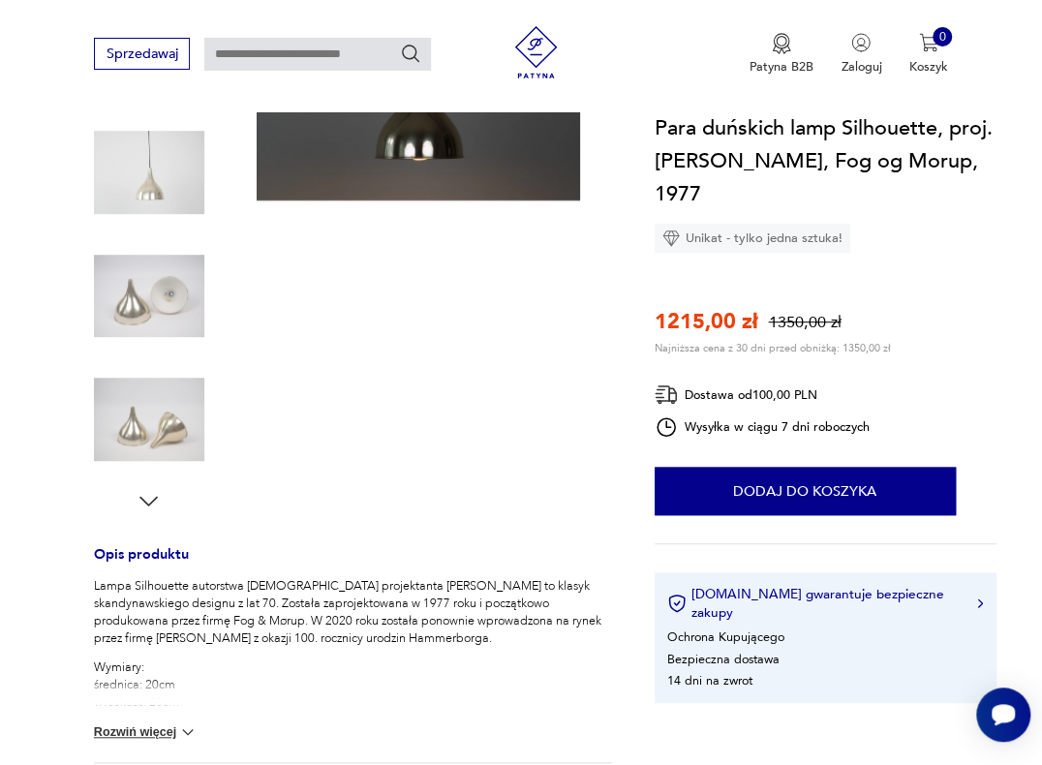
click at [148, 492] on icon "button" at bounding box center [149, 501] width 26 height 26
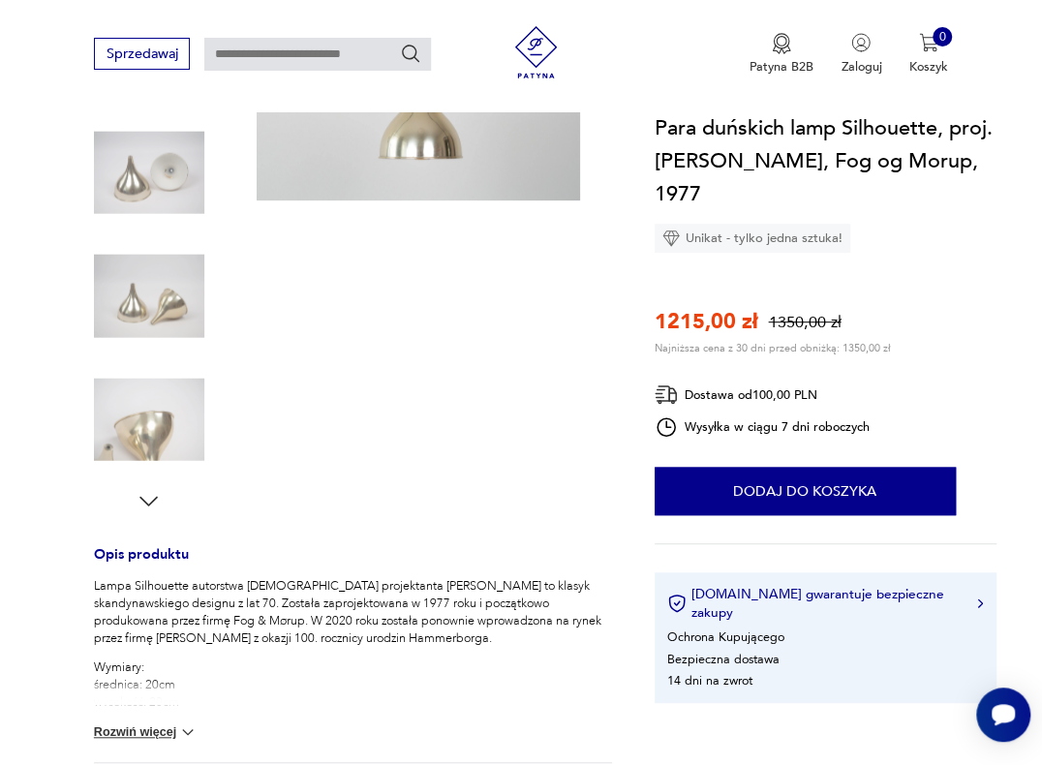
click at [148, 492] on icon "button" at bounding box center [149, 501] width 26 height 26
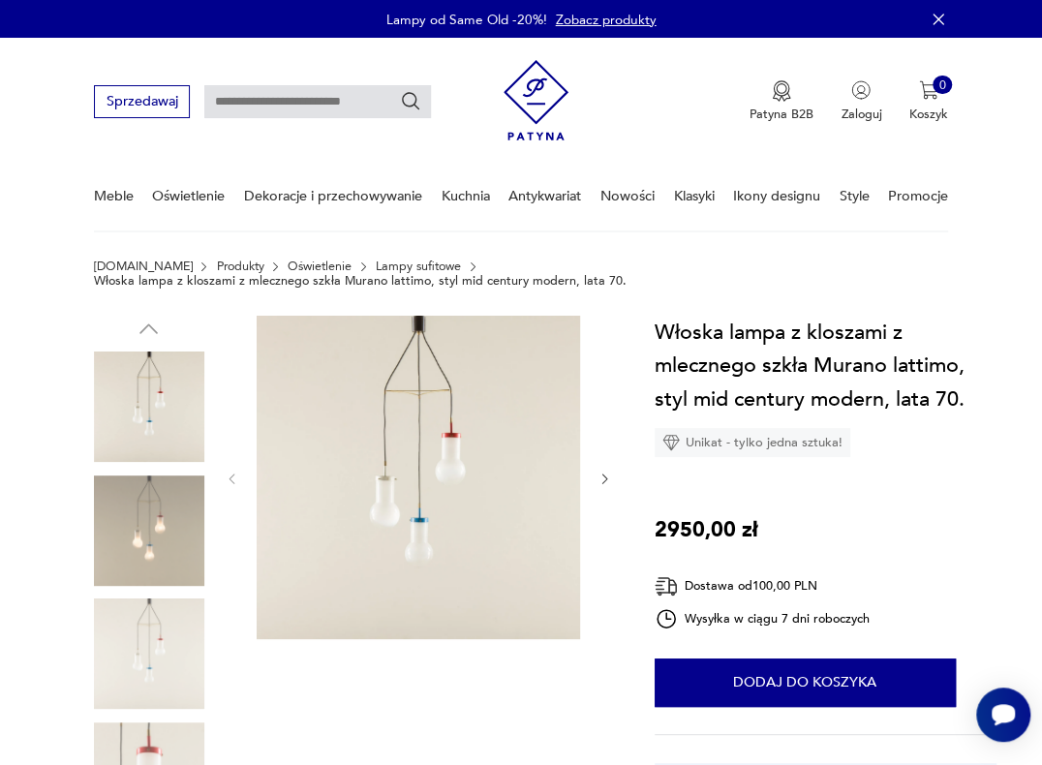
click at [598, 474] on icon "button" at bounding box center [604, 478] width 15 height 15
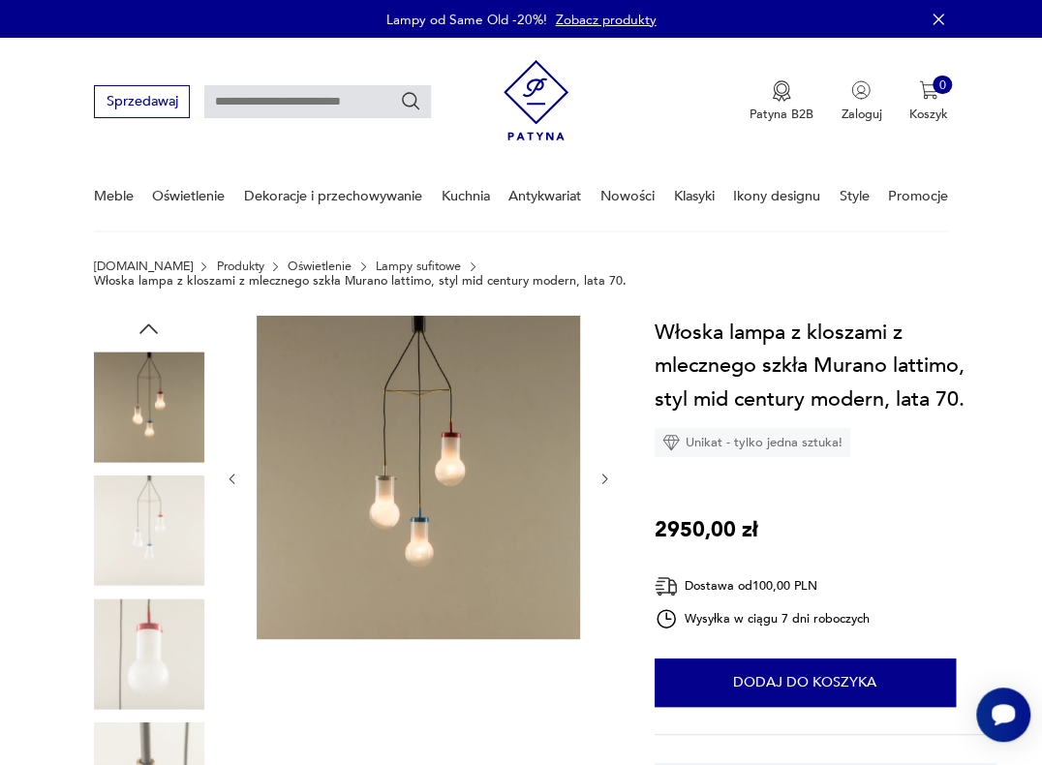
click at [598, 474] on icon "button" at bounding box center [604, 478] width 15 height 15
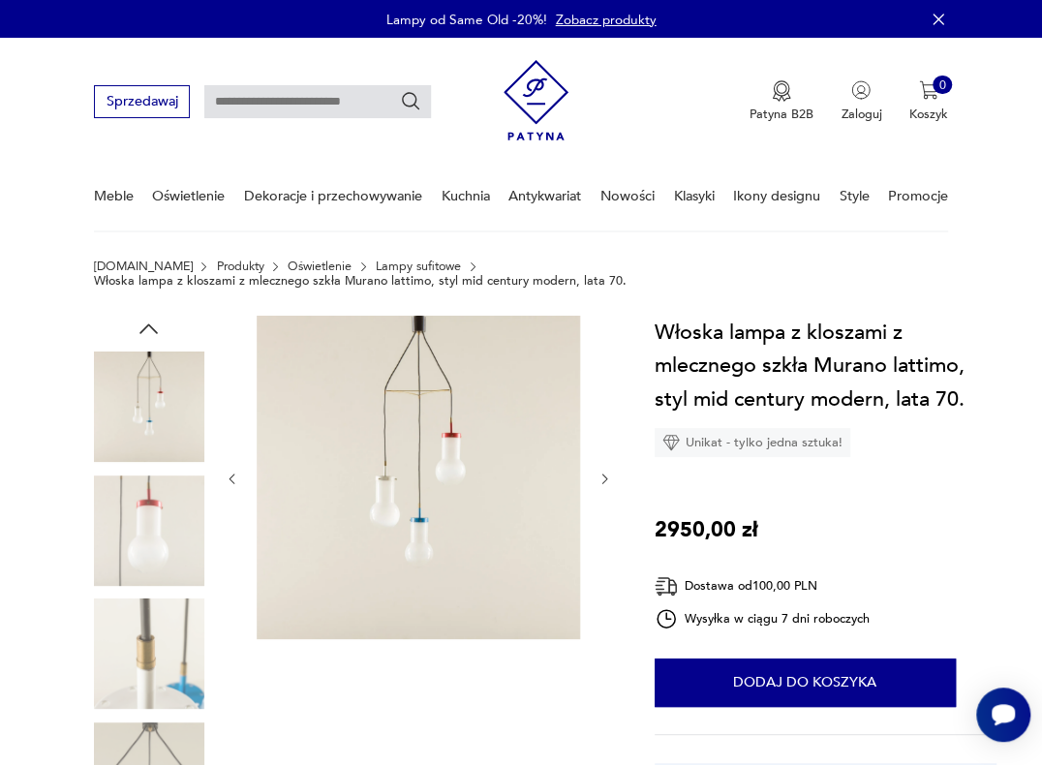
click at [598, 474] on icon "button" at bounding box center [604, 478] width 15 height 15
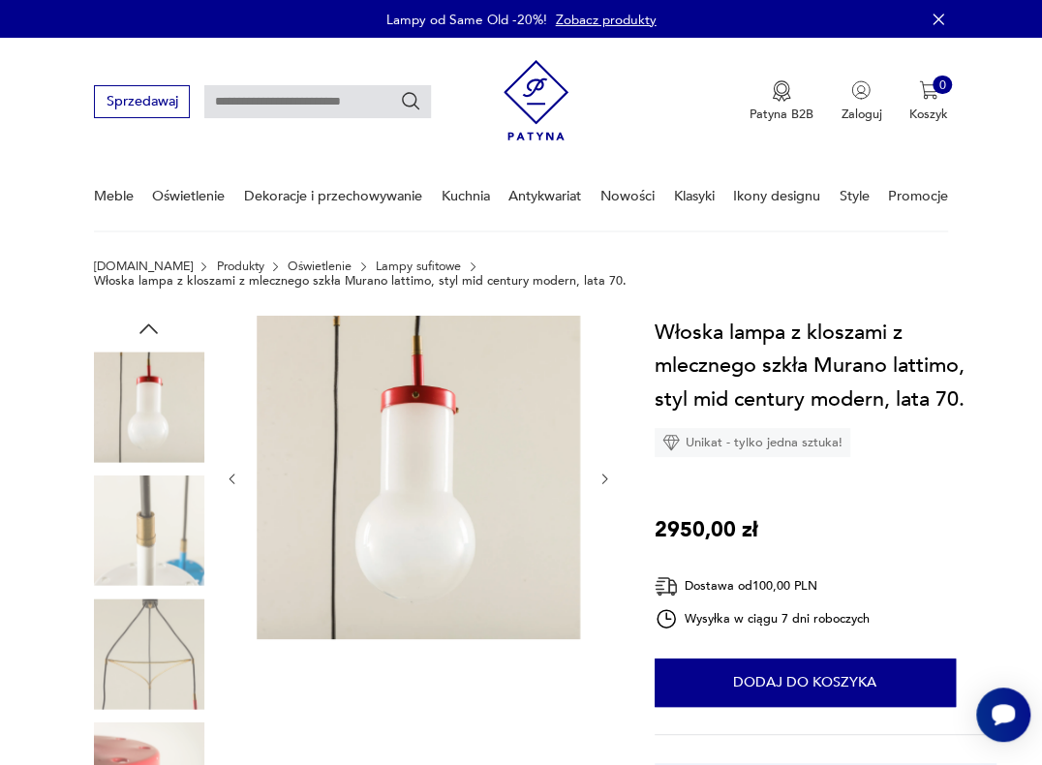
click at [598, 474] on icon "button" at bounding box center [604, 478] width 15 height 15
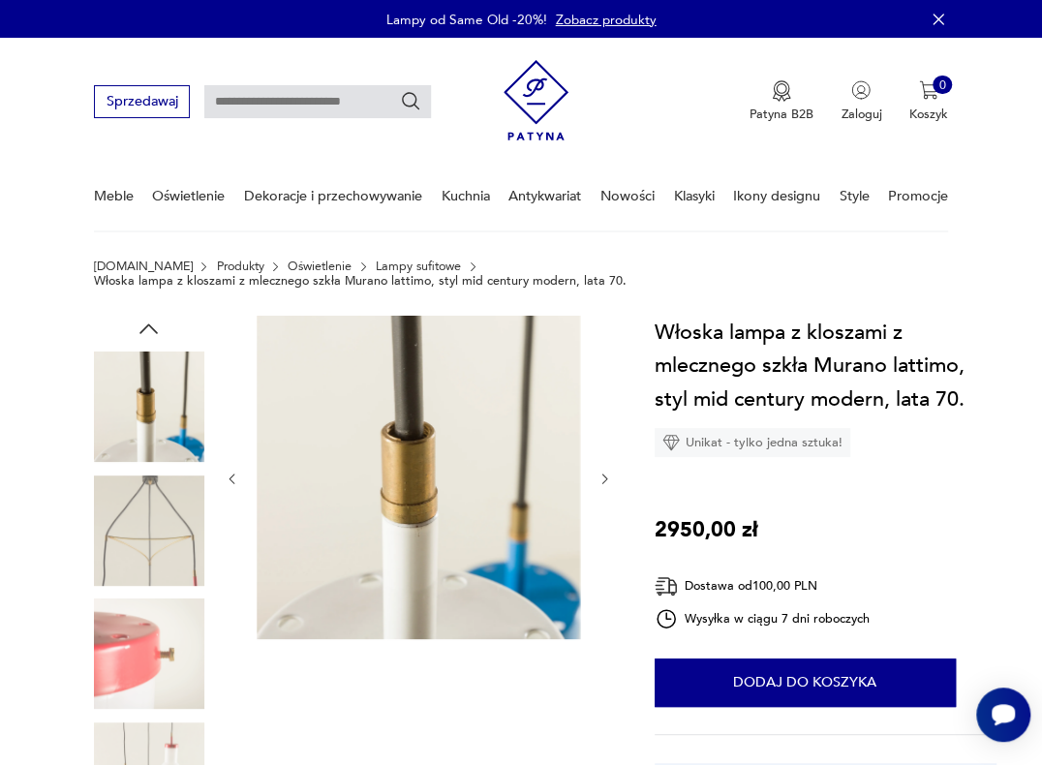
click at [598, 474] on icon "button" at bounding box center [604, 478] width 15 height 15
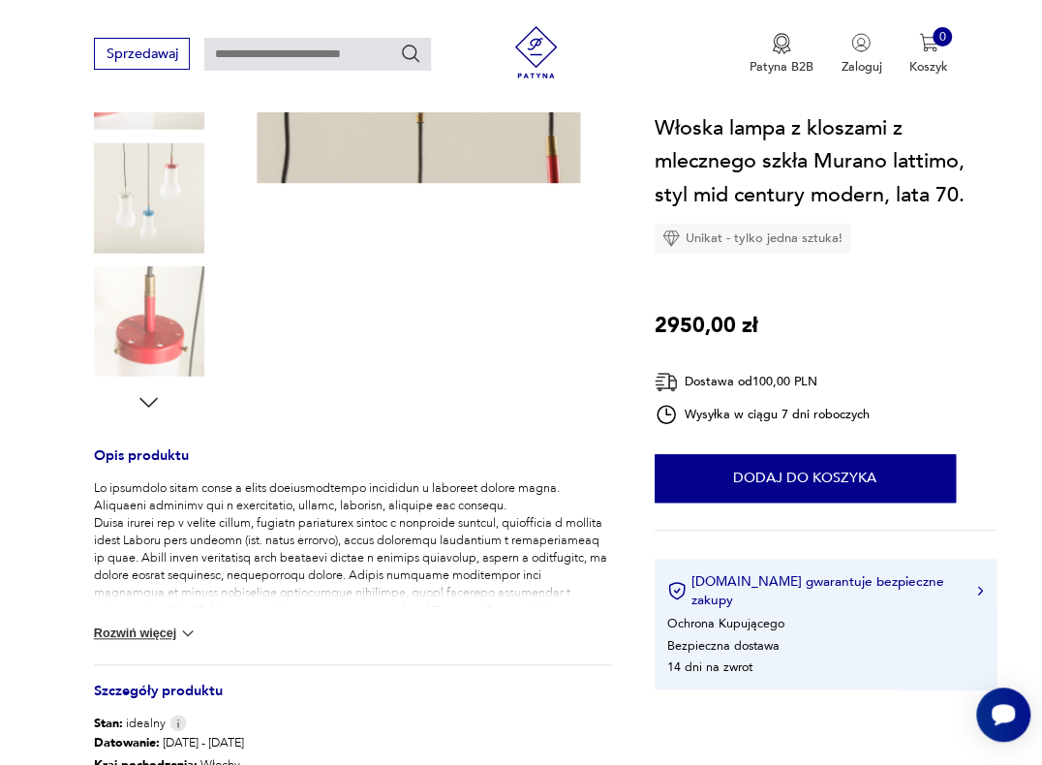
scroll to position [459, 0]
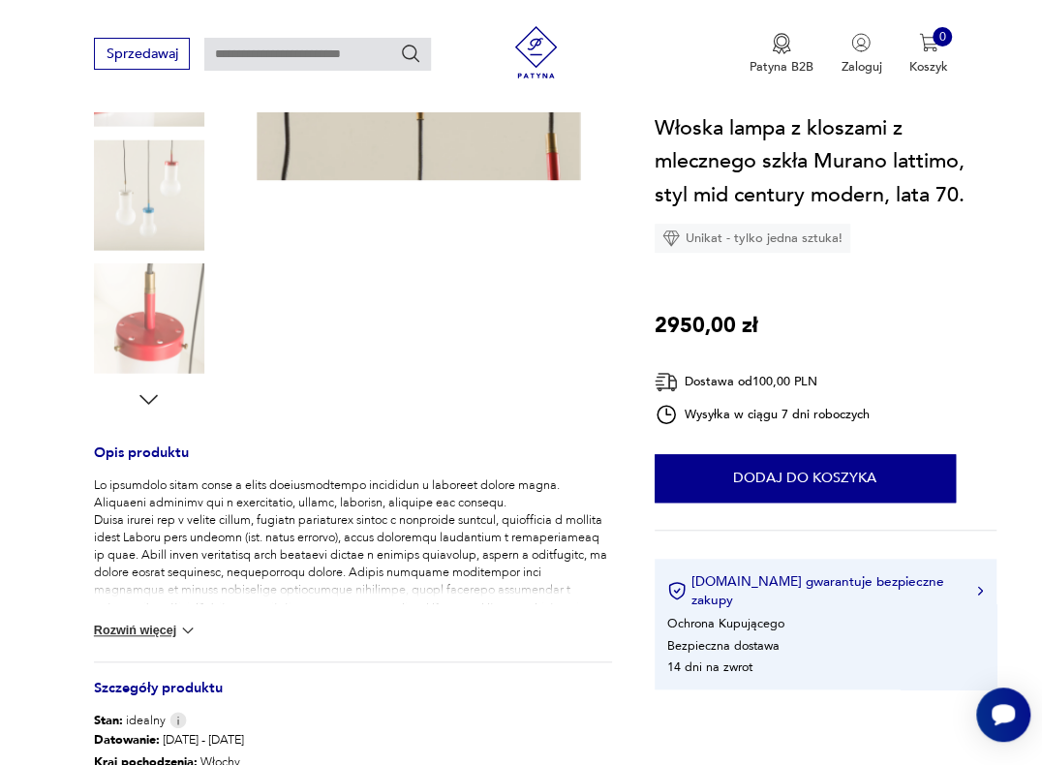
click at [146, 631] on button "Rozwiń więcej" at bounding box center [146, 630] width 104 height 19
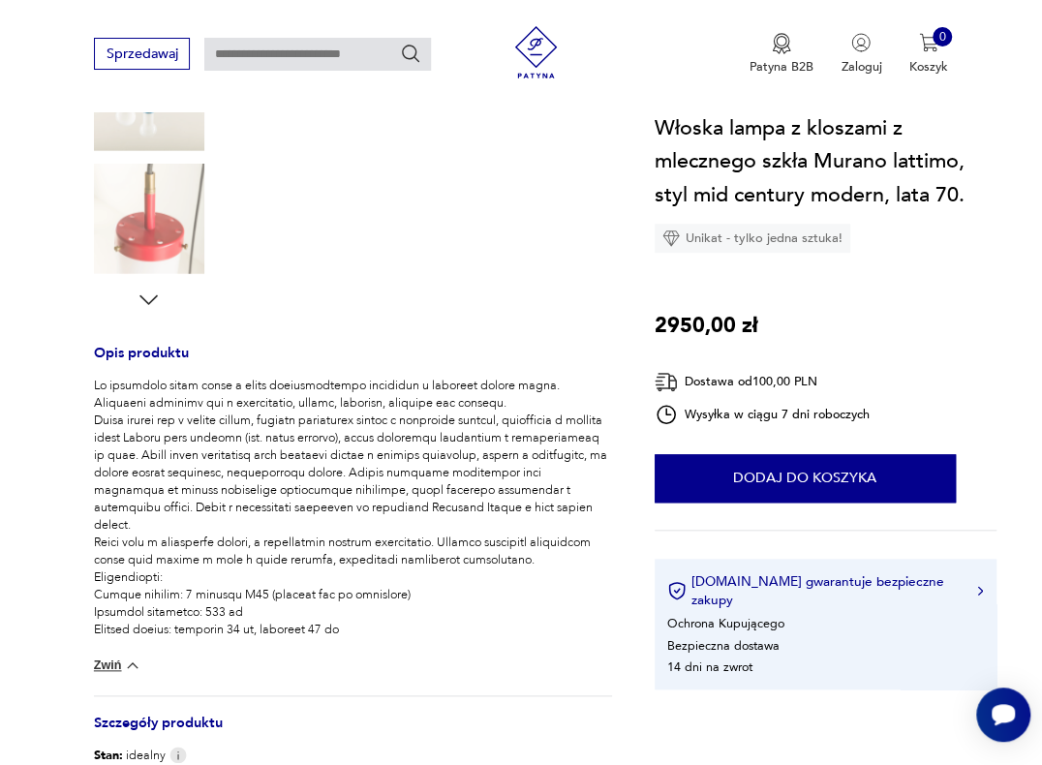
scroll to position [573, 0]
